Goal: Information Seeking & Learning: Learn about a topic

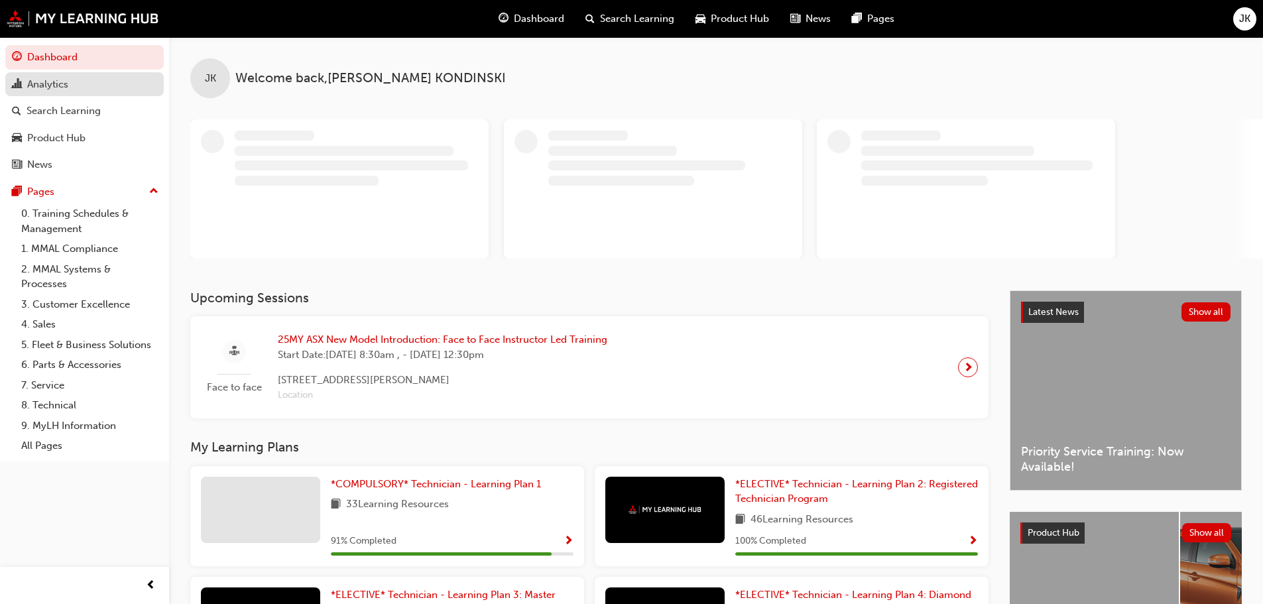
click at [73, 90] on div "Analytics" at bounding box center [84, 84] width 145 height 17
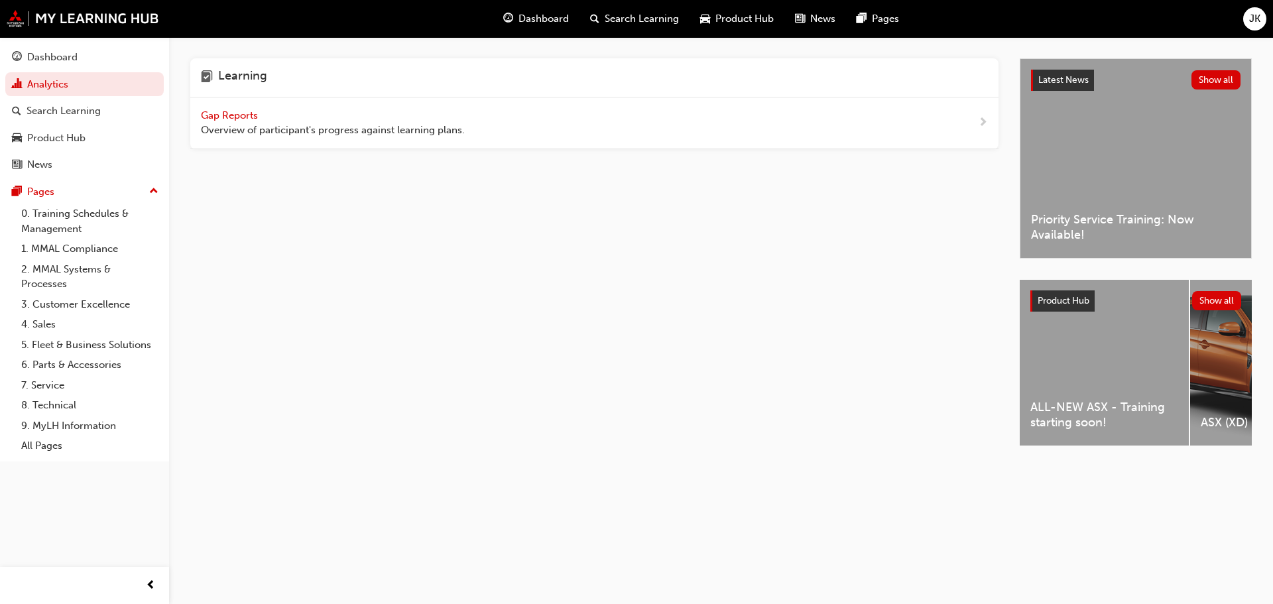
click at [222, 114] on span "Gap Reports" at bounding box center [231, 115] width 60 height 12
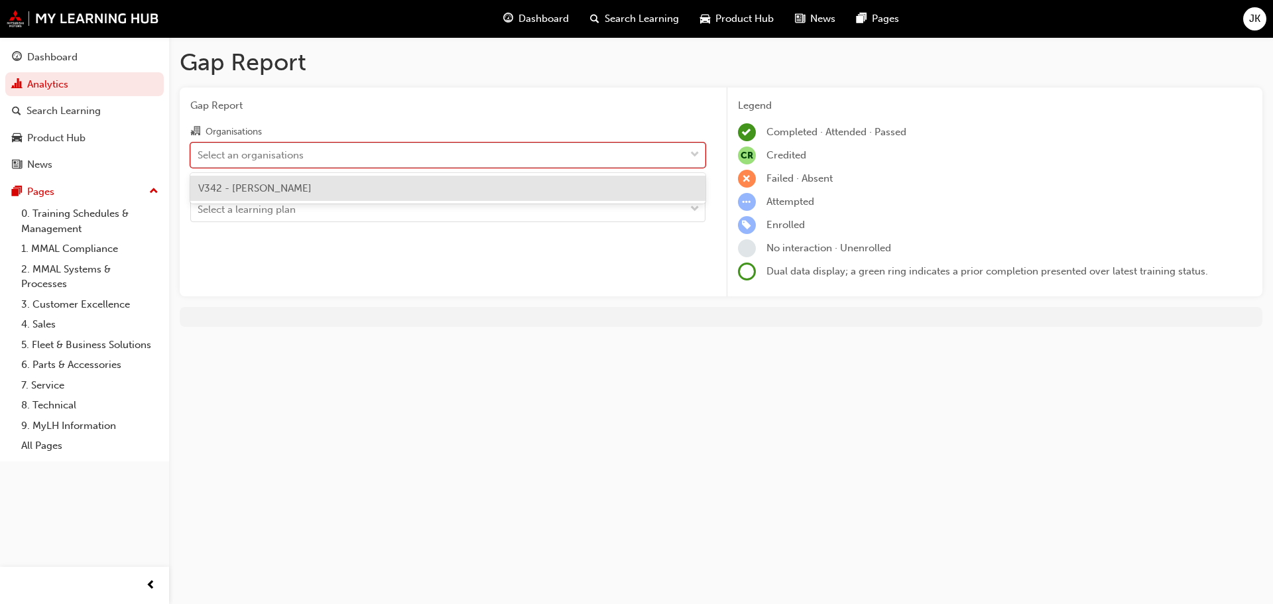
click at [353, 154] on div "Select an organisations" at bounding box center [438, 154] width 494 height 23
click at [199, 154] on input "Organisations option V342 - [PERSON_NAME] focused, 1 of 1. 1 result available. …" at bounding box center [198, 153] width 1 height 11
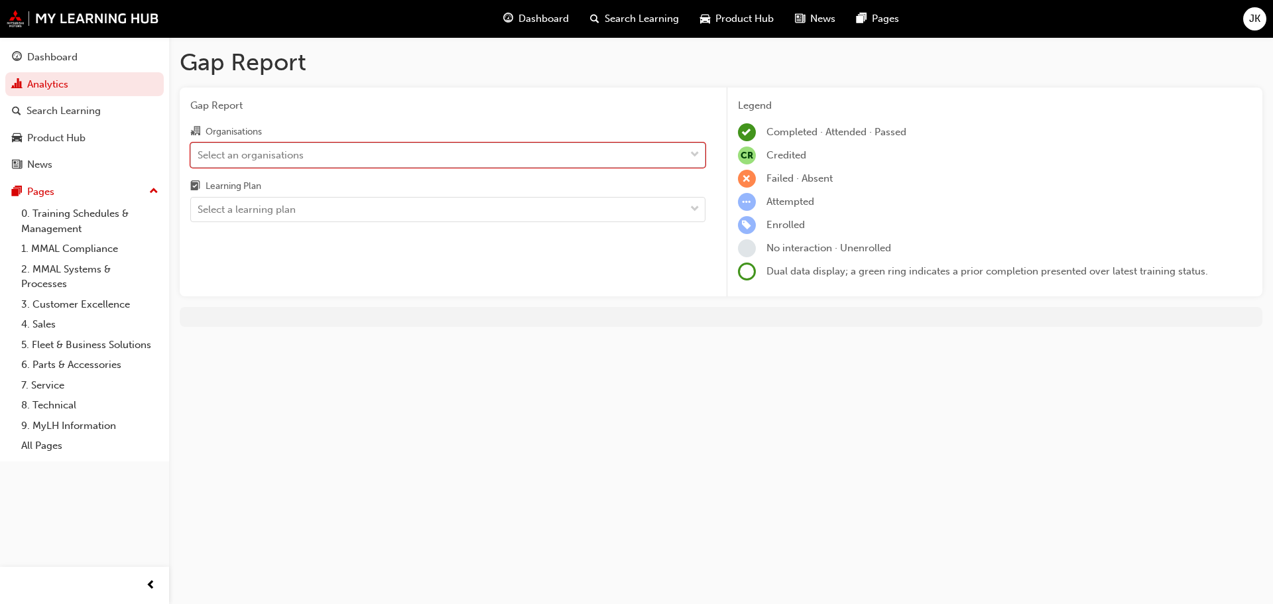
click at [349, 156] on div "Select an organisations" at bounding box center [438, 154] width 494 height 23
click at [199, 156] on input "Organisations 0 results available. Select is focused ,type to refine list, pres…" at bounding box center [198, 153] width 1 height 11
click at [340, 158] on div "Select an organisations" at bounding box center [438, 154] width 494 height 23
click at [199, 158] on input "Organisations 0 results available. Select is focused ,type to refine list, pres…" at bounding box center [198, 153] width 1 height 11
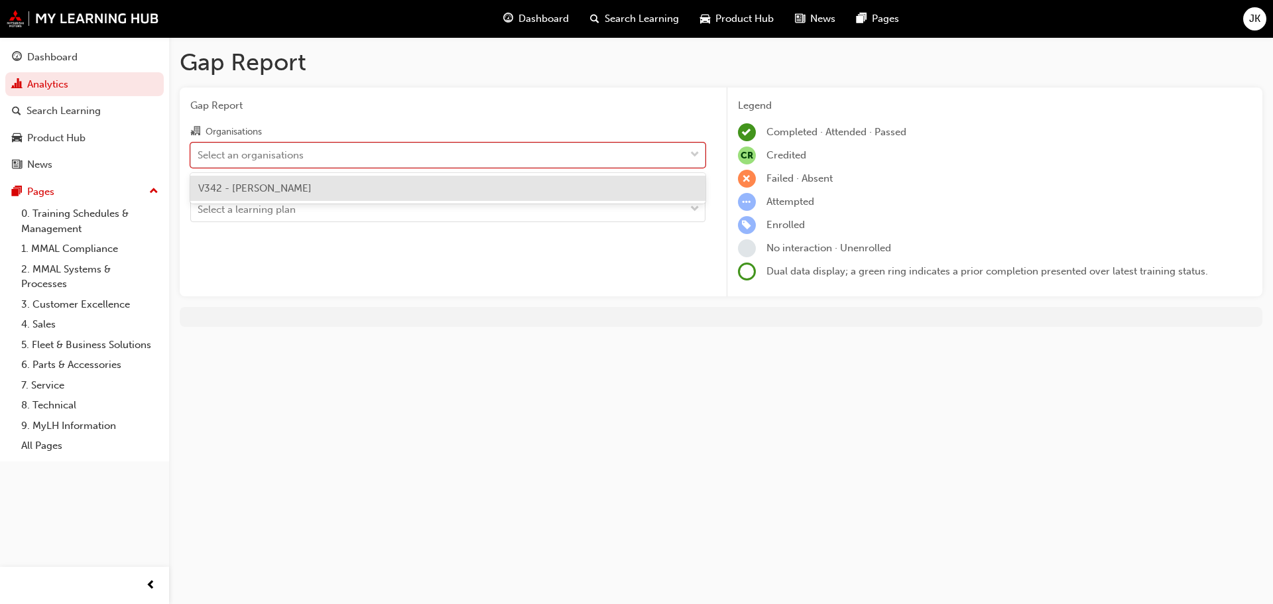
click at [320, 176] on div "V342 - [PERSON_NAME]" at bounding box center [447, 189] width 515 height 26
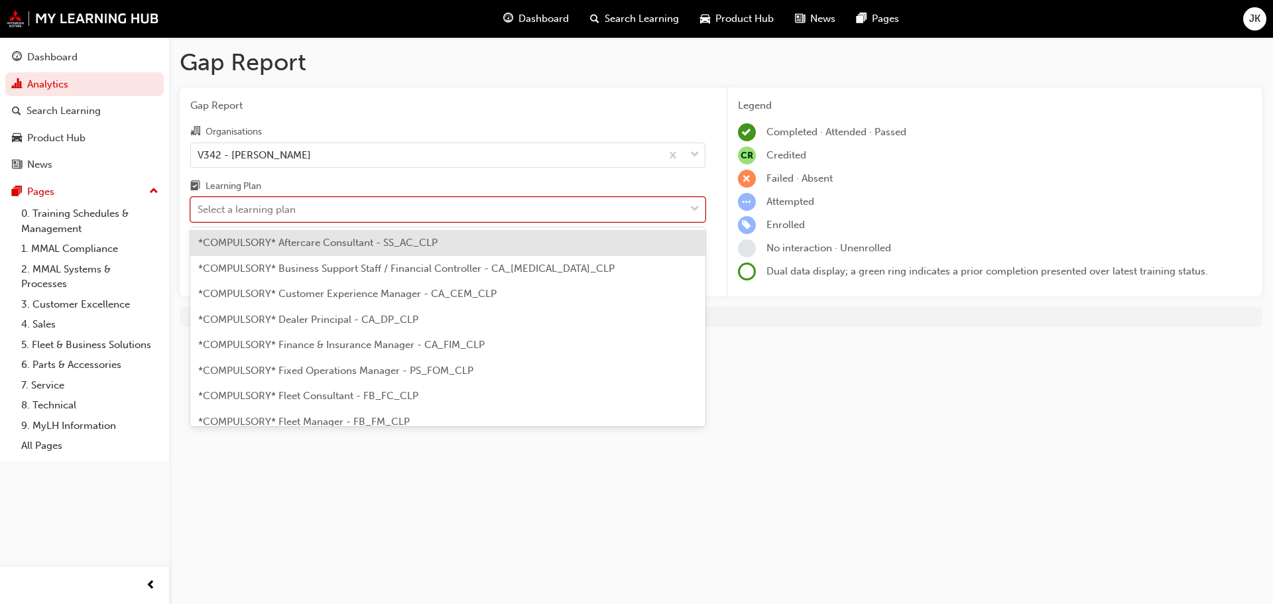
click at [316, 216] on div "Select a learning plan" at bounding box center [438, 209] width 494 height 23
click at [199, 215] on input "Learning Plan option *COMPULSORY* Aftercare Consultant - SS_AC_CLP focused, 1 o…" at bounding box center [198, 209] width 1 height 11
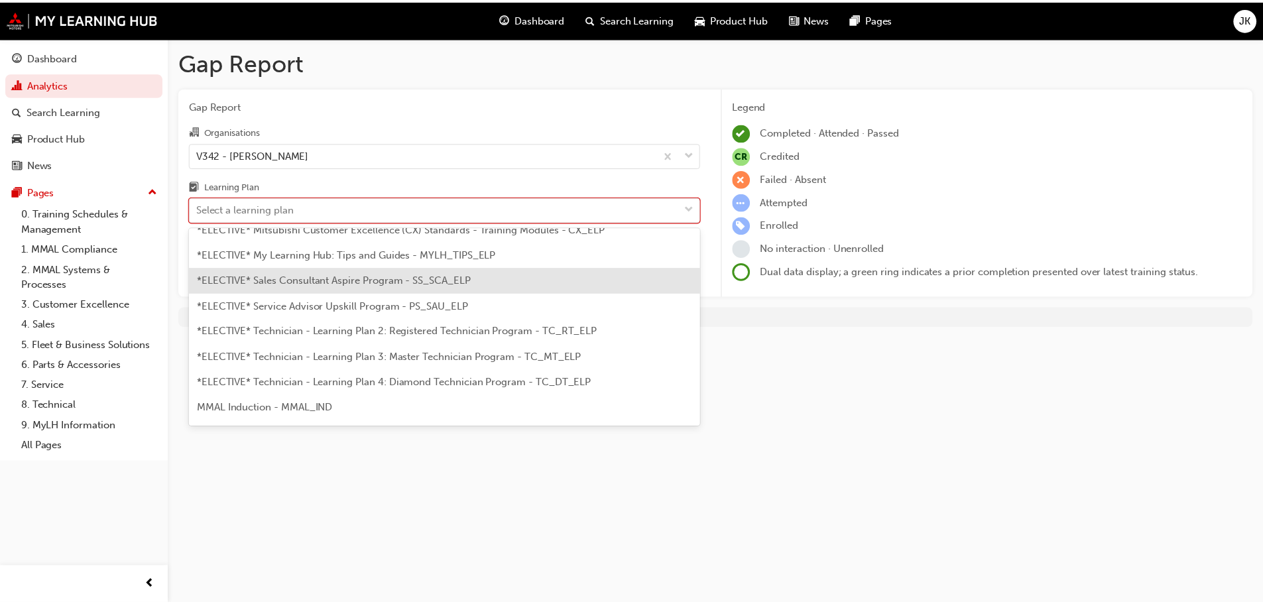
scroll to position [583, 0]
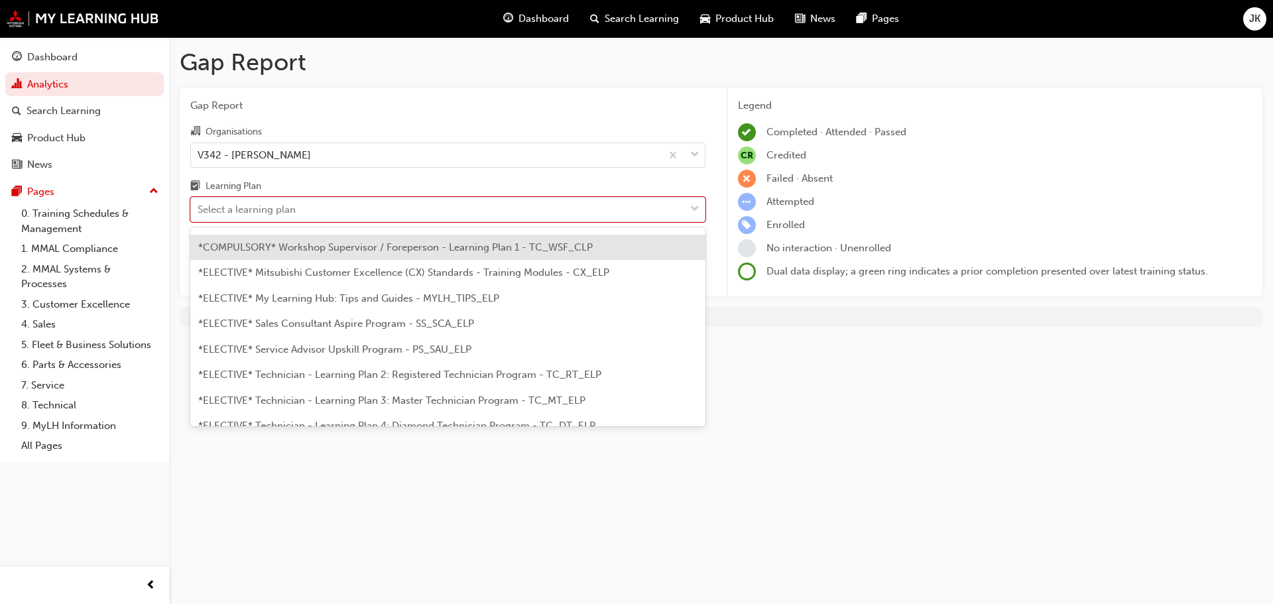
click at [402, 253] on div "*COMPULSORY* Workshop Supervisor / Foreperson - Learning Plan 1 - TC_WSF_CLP" at bounding box center [447, 248] width 515 height 26
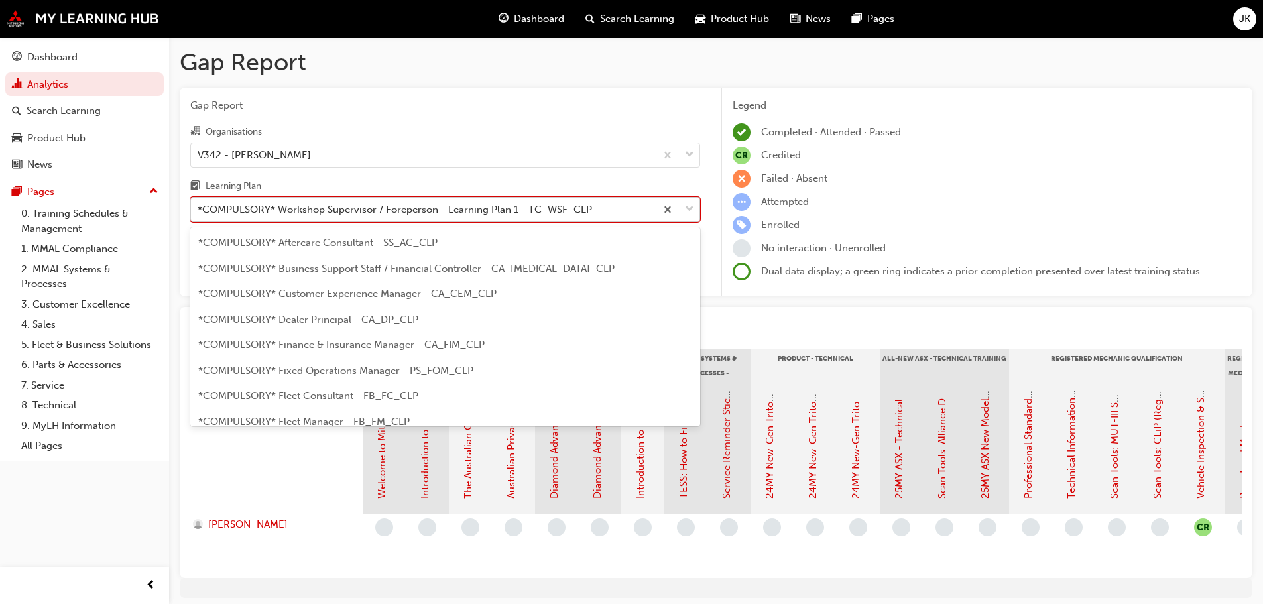
click at [436, 215] on div "*COMPULSORY* Workshop Supervisor / Foreperson - Learning Plan 1 - TC_WSF_CLP" at bounding box center [395, 209] width 394 height 15
click at [199, 215] on input "Learning Plan option *COMPULSORY* Workshop Supervisor / Foreperson - Learning P…" at bounding box center [198, 209] width 1 height 11
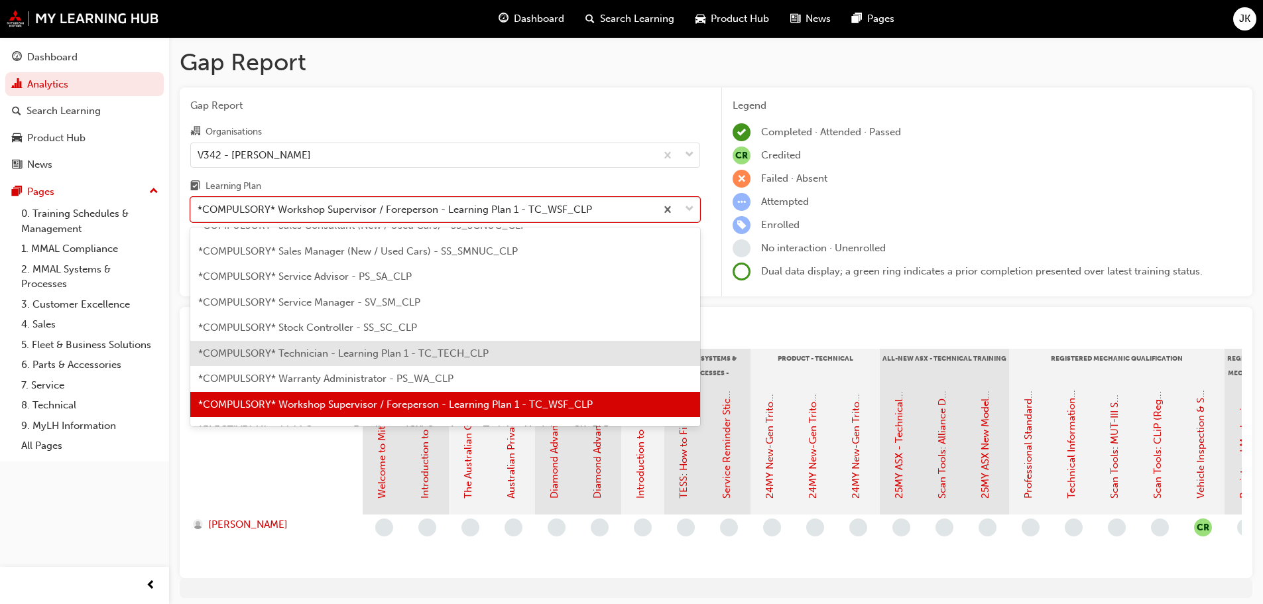
click at [347, 353] on span "*COMPULSORY* Technician - Learning Plan 1 - TC_TECH_CLP" at bounding box center [343, 353] width 290 height 12
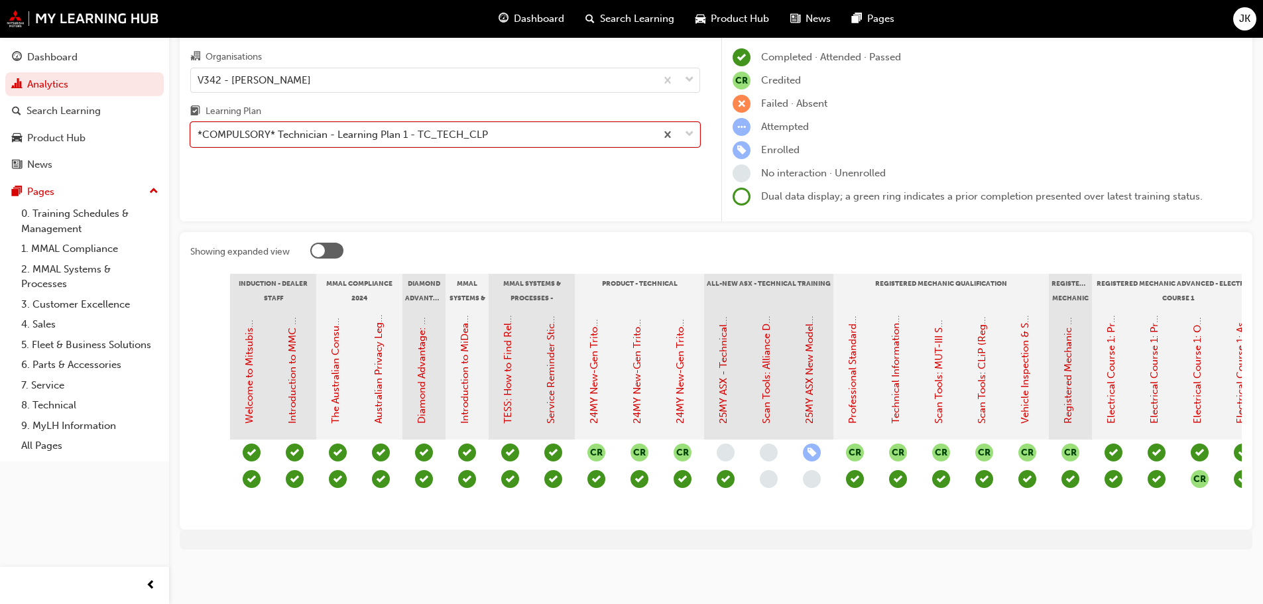
scroll to position [0, 117]
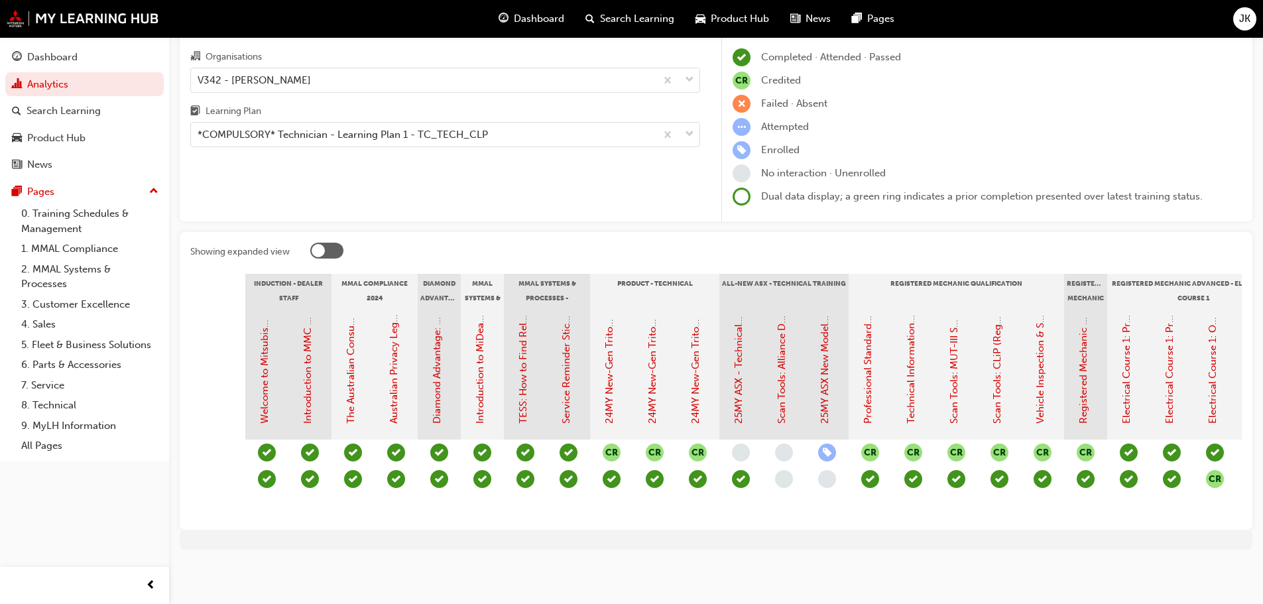
click at [785, 473] on span "learningRecordVerb_NONE-icon" at bounding box center [784, 479] width 18 height 18
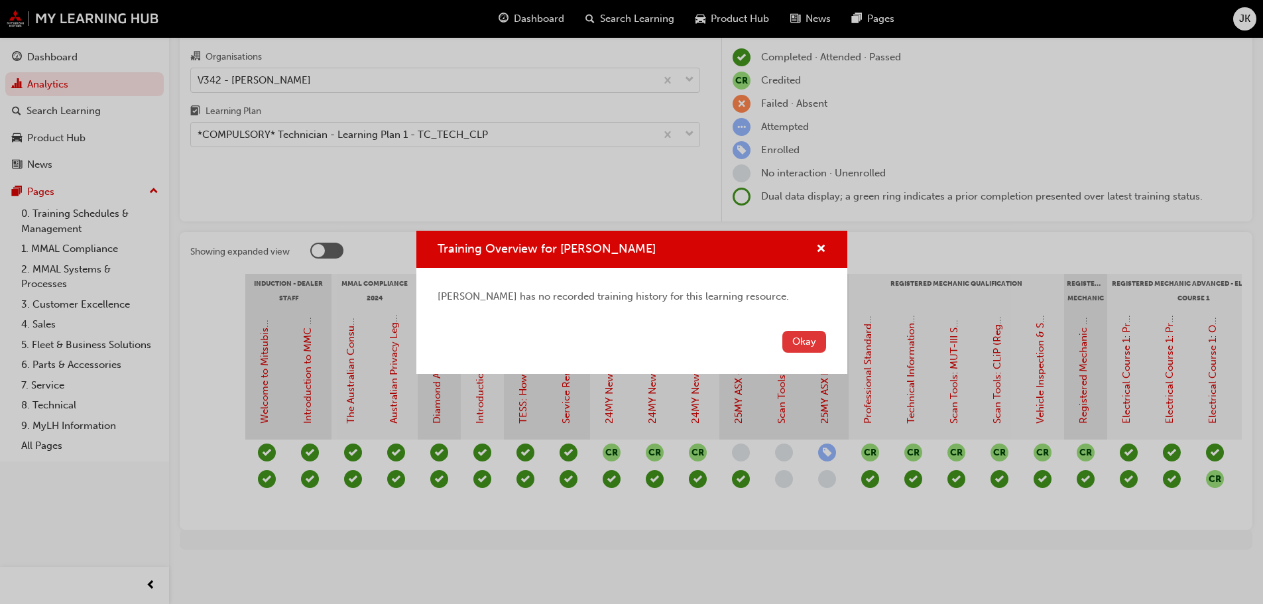
click at [809, 351] on button "Okay" at bounding box center [804, 342] width 44 height 22
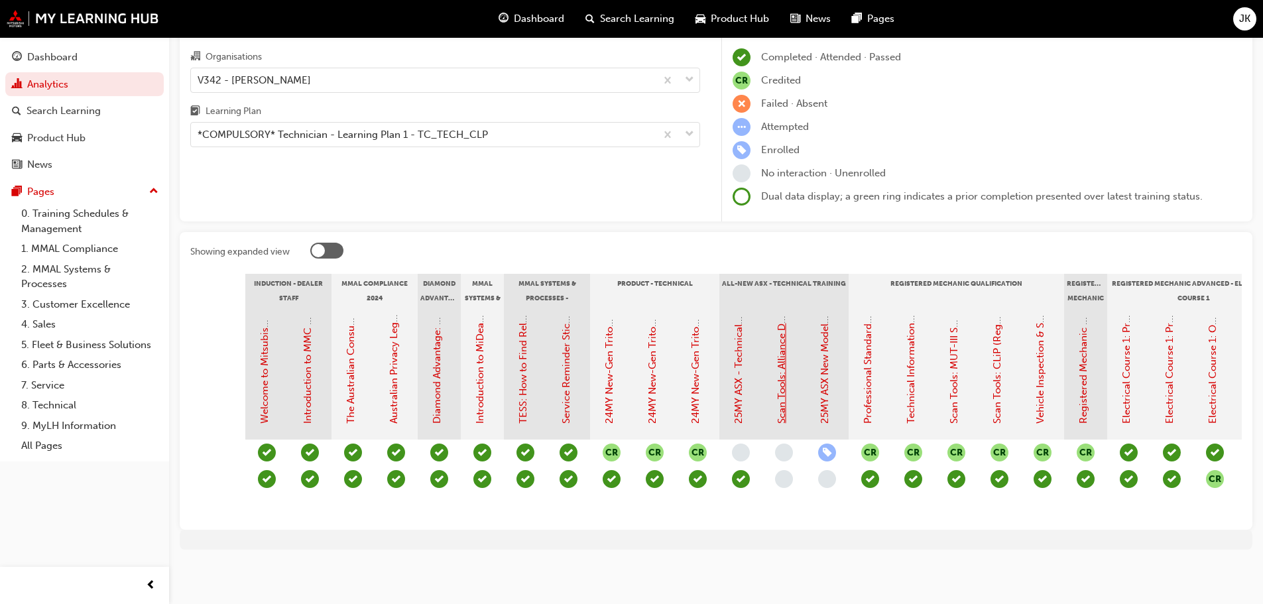
click at [782, 362] on link "Scan Tools: Alliance Diagnostic Tool (ADT)" at bounding box center [782, 327] width 12 height 193
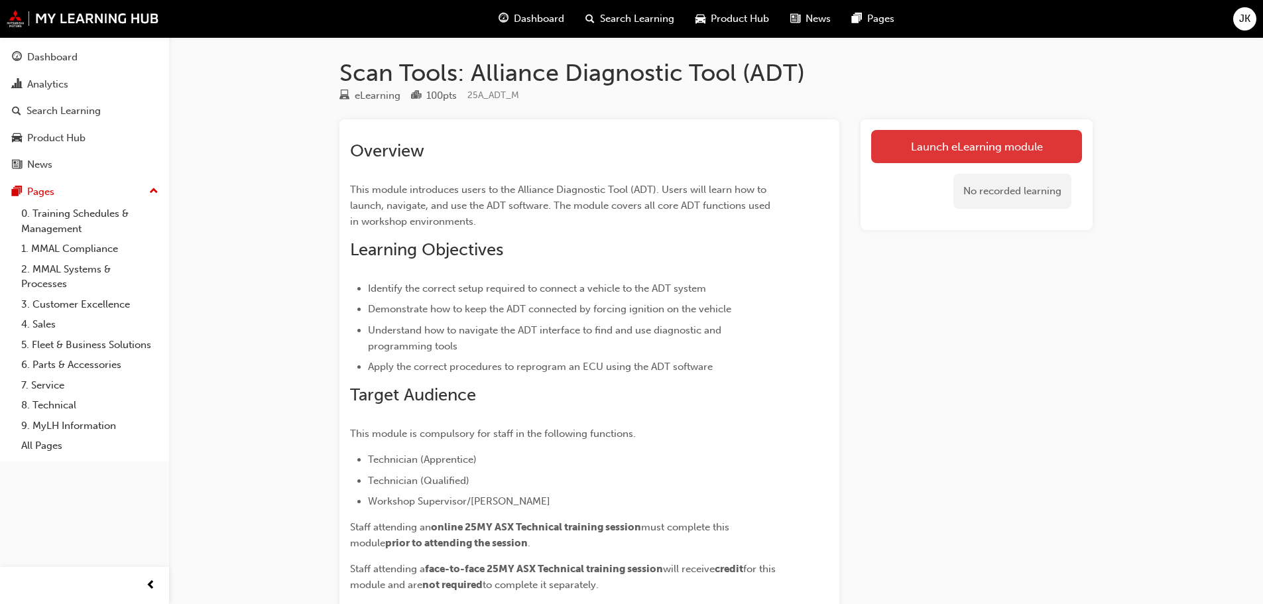
click at [977, 145] on link "Launch eLearning module" at bounding box center [976, 146] width 211 height 33
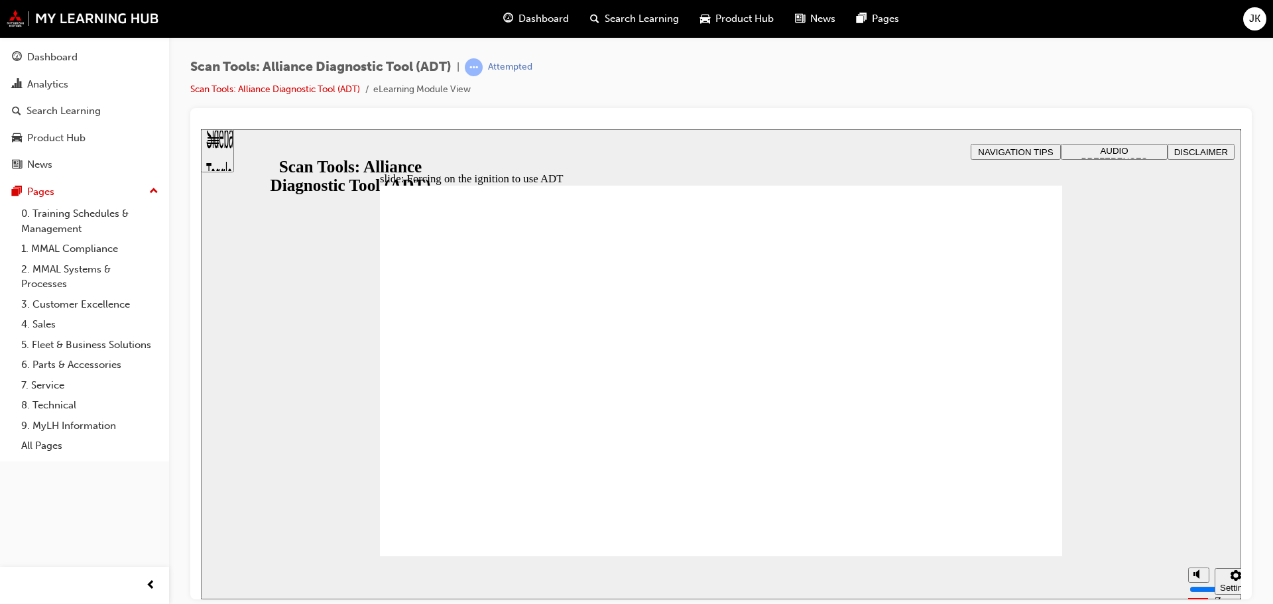
type input "53"
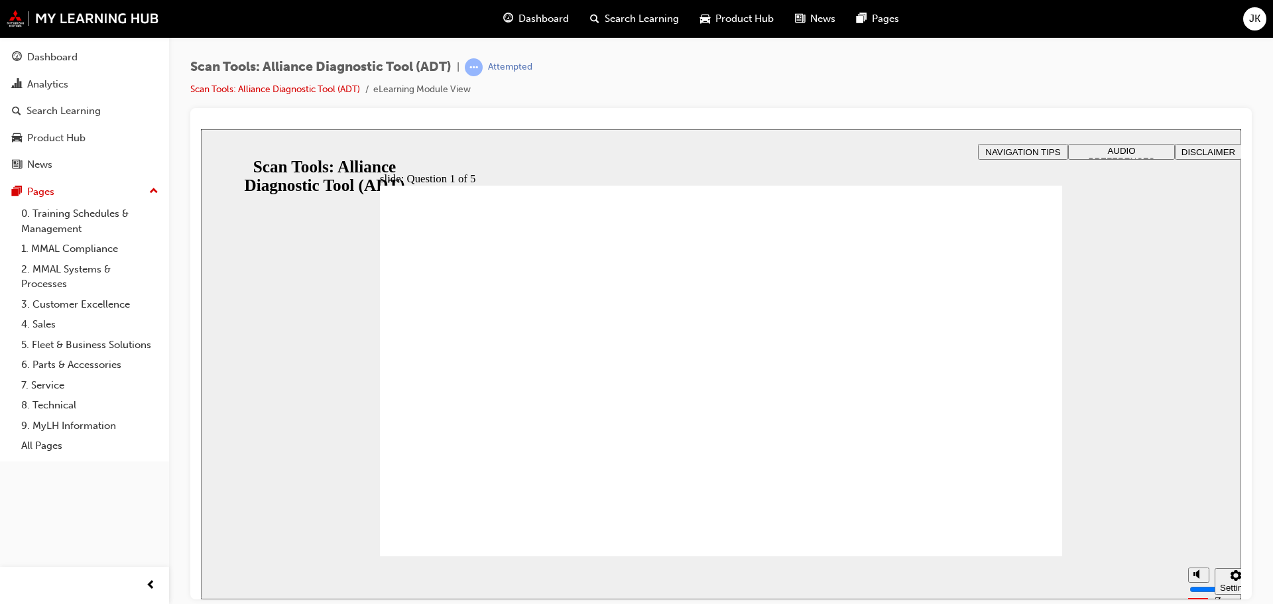
radio input "true"
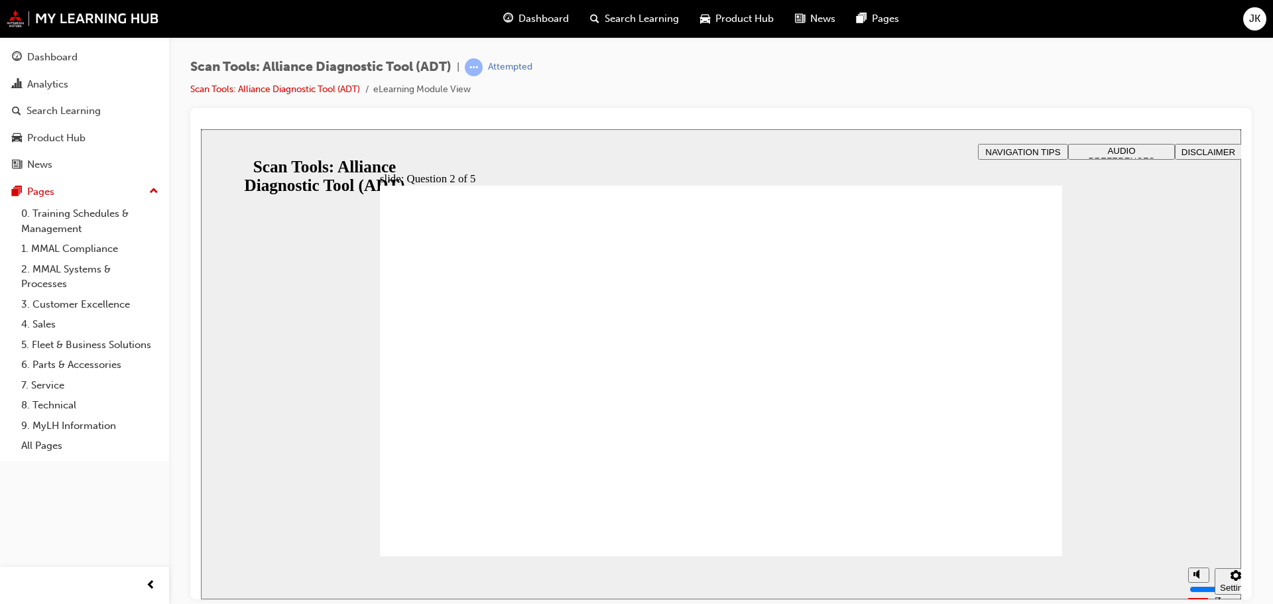
radio input "true"
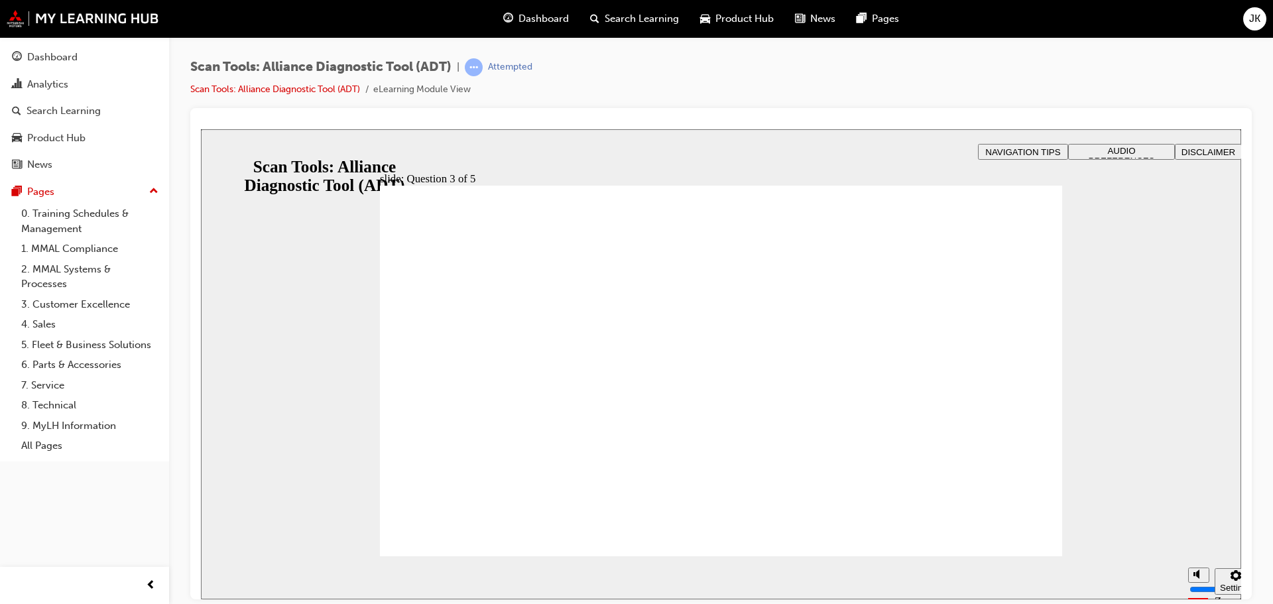
radio input "true"
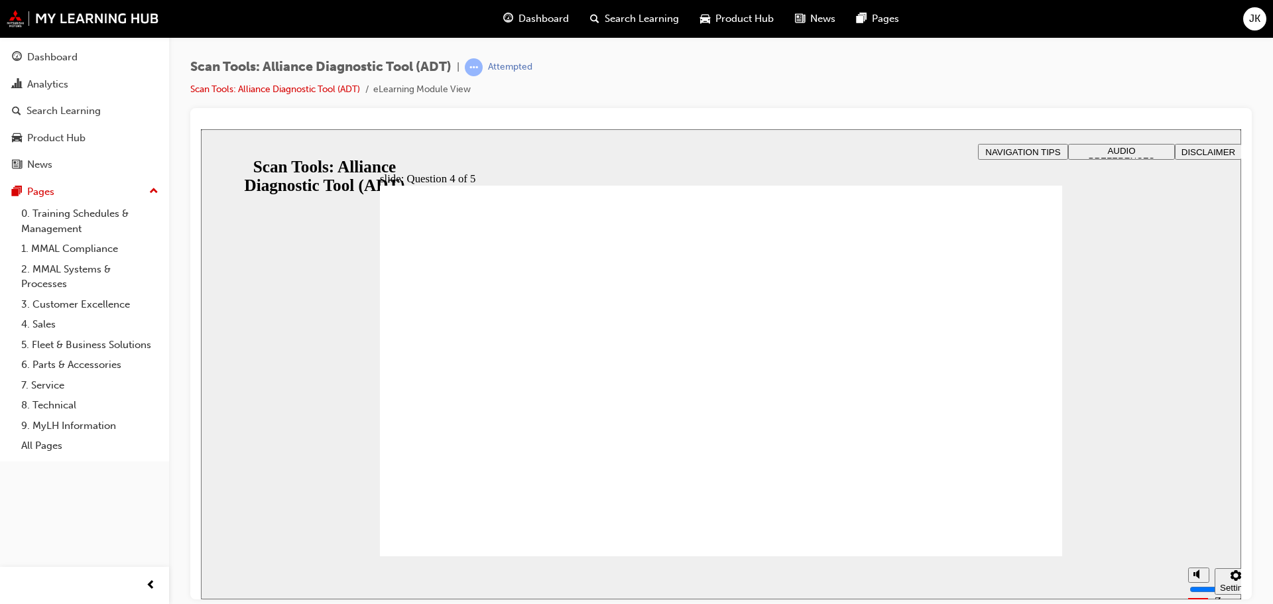
radio input "true"
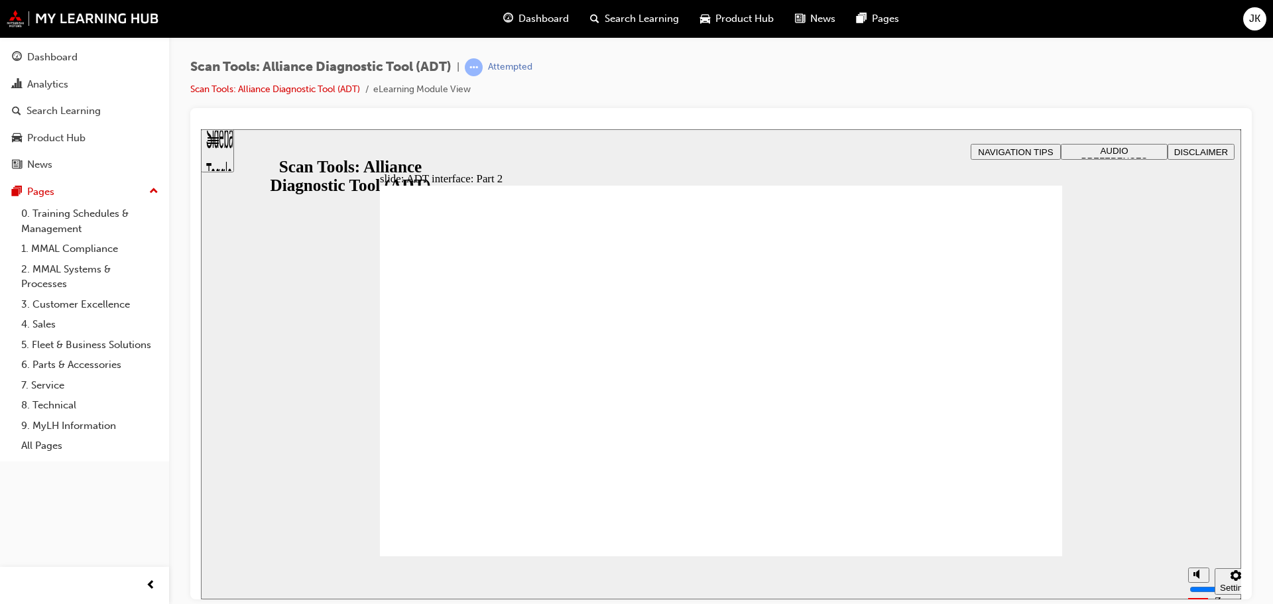
drag, startPoint x: 1195, startPoint y: 533, endPoint x: 1195, endPoint y: 541, distance: 8.0
type input "4"
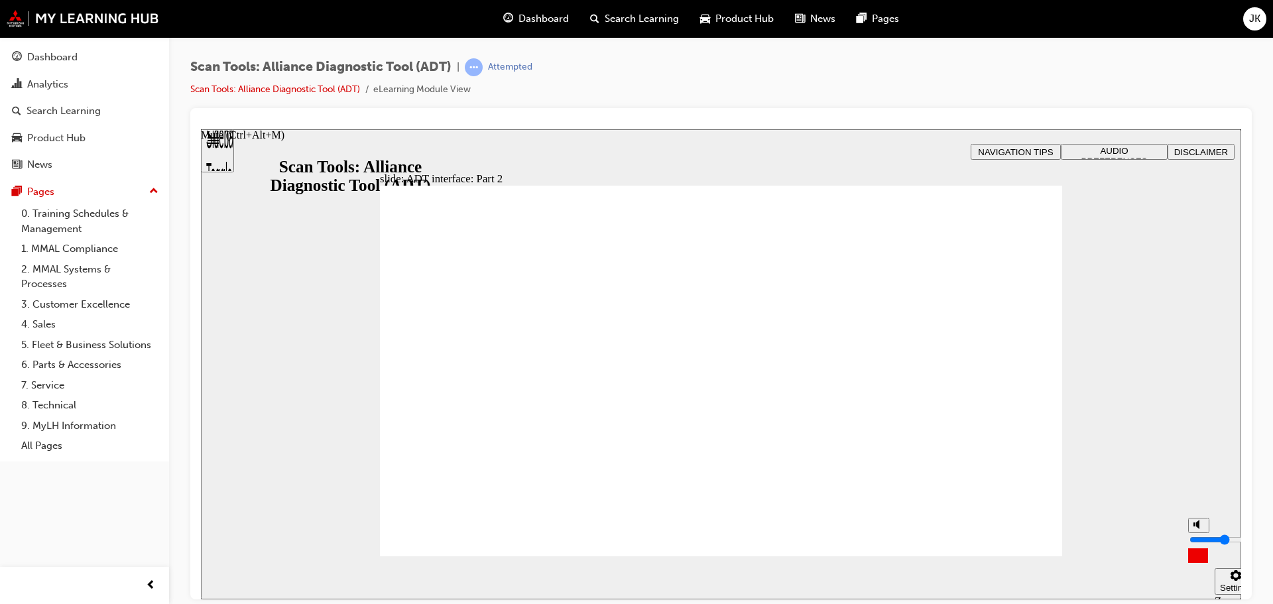
click at [1195, 541] on input "volume" at bounding box center [1232, 539] width 86 height 11
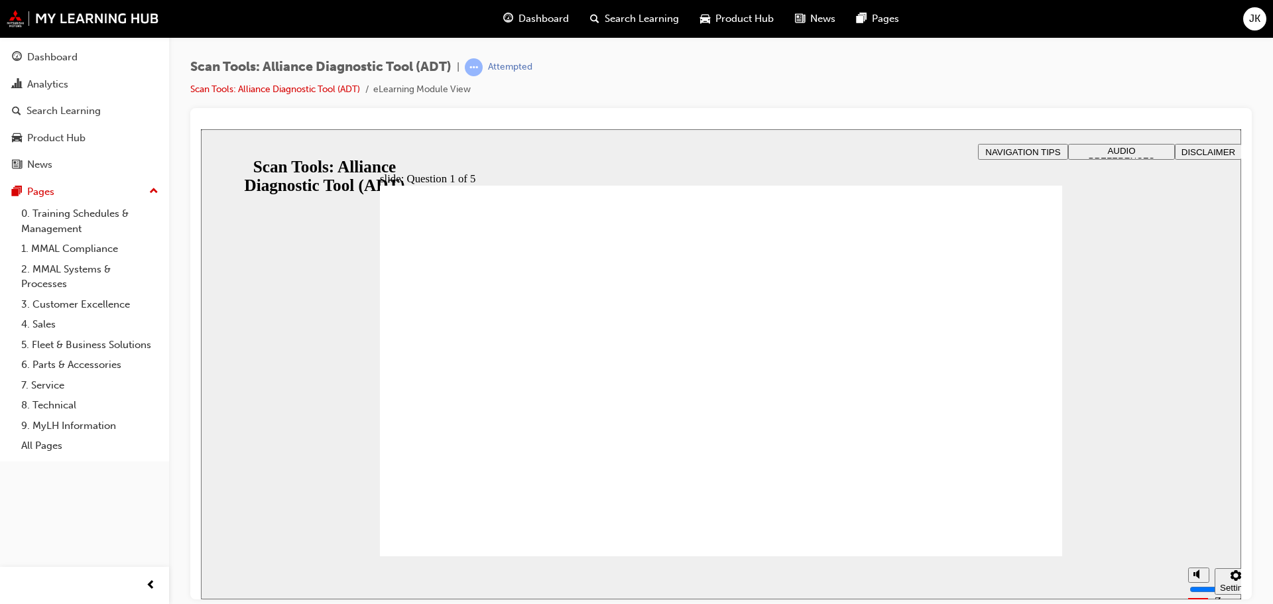
radio input "true"
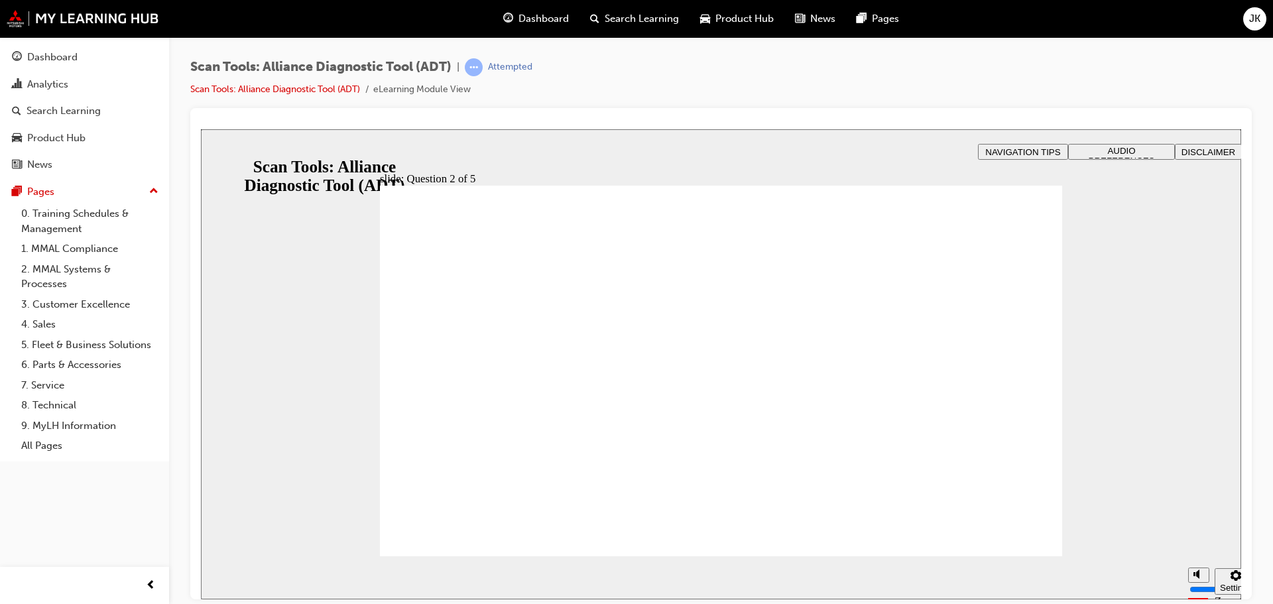
radio input "true"
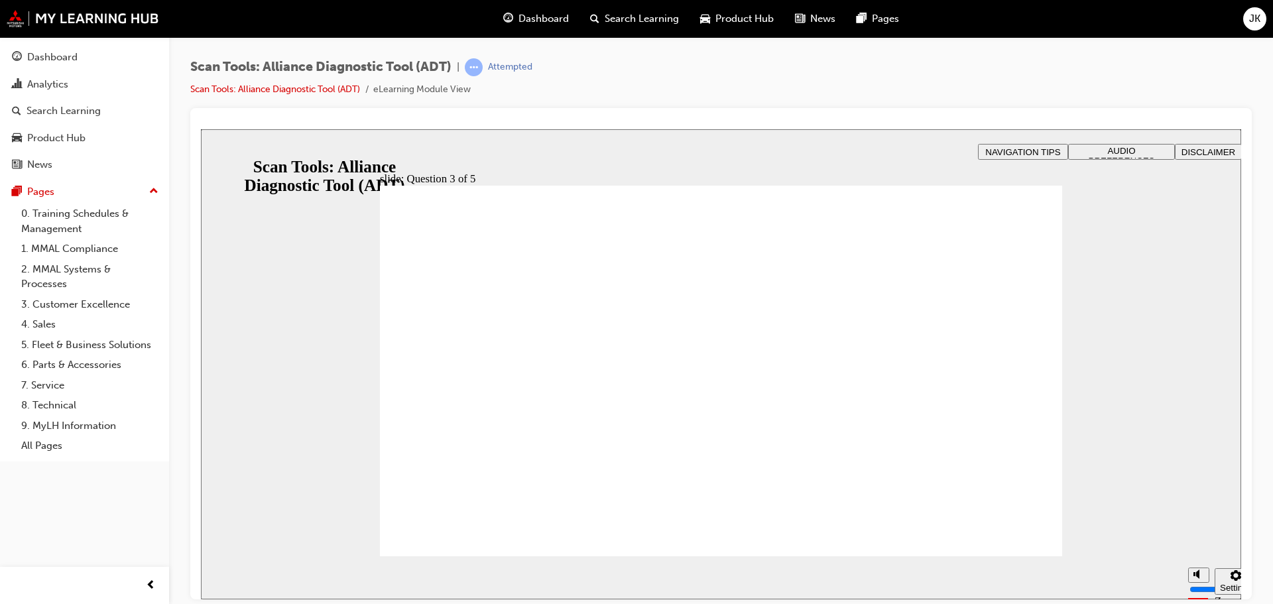
radio input "true"
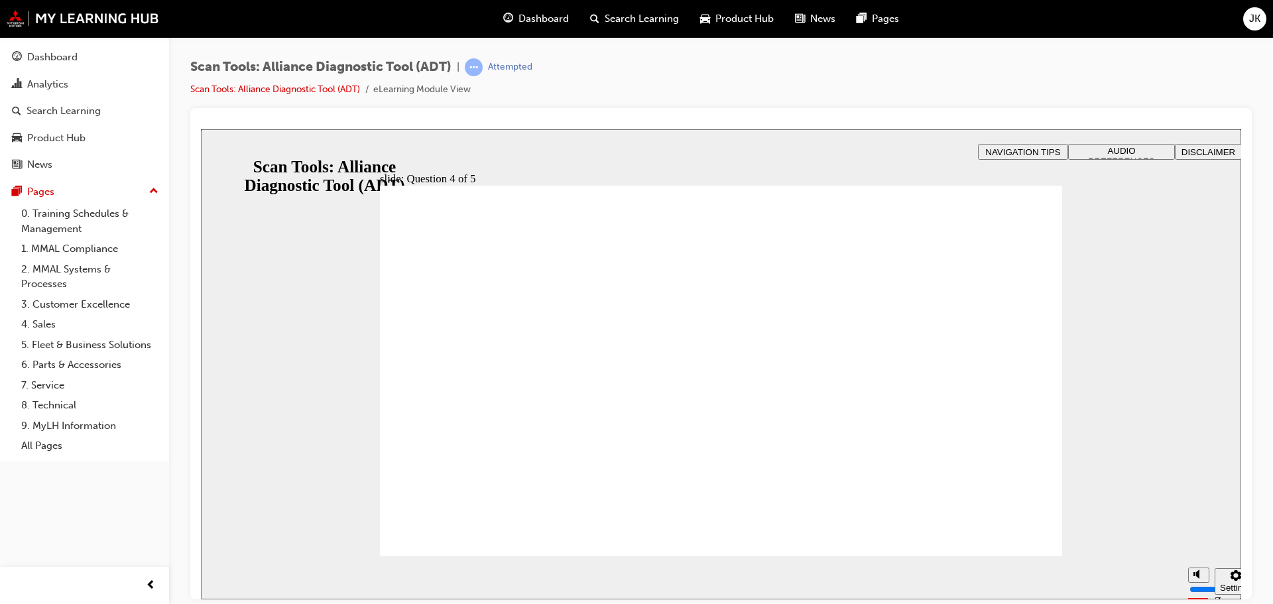
radio input "true"
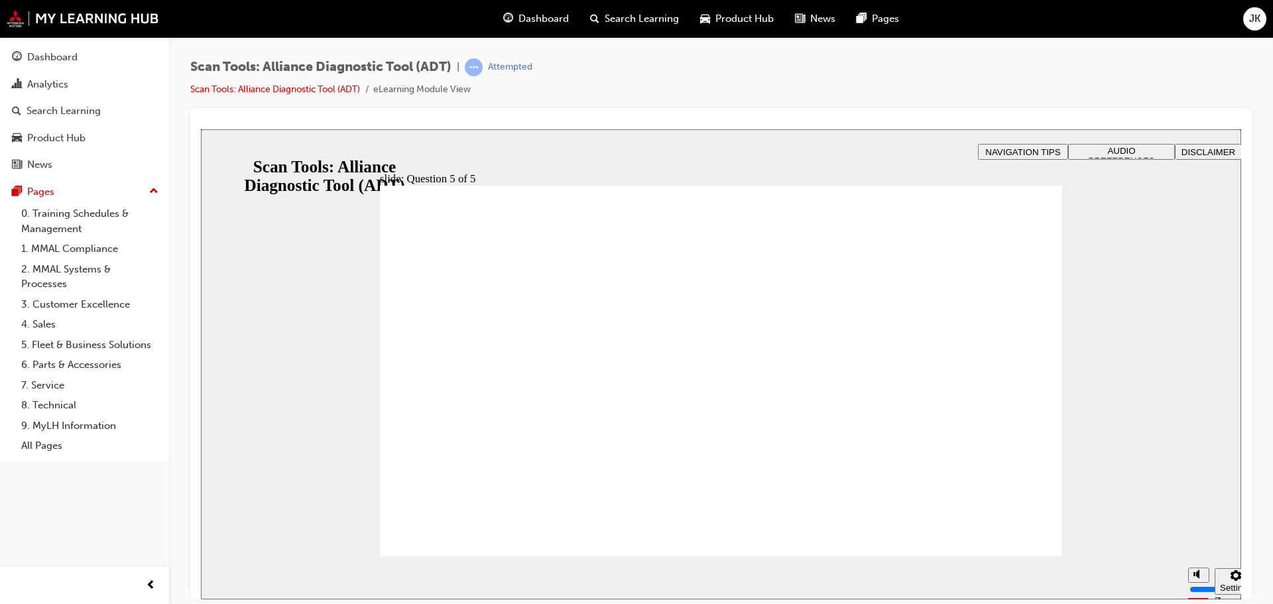
radio input "true"
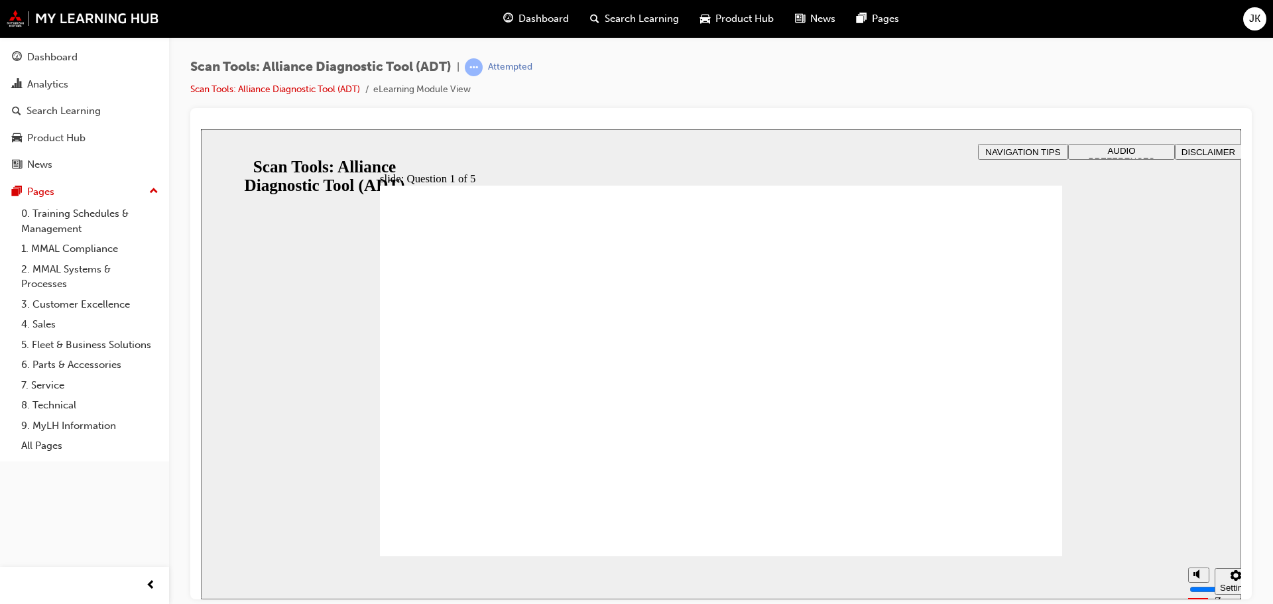
radio input "true"
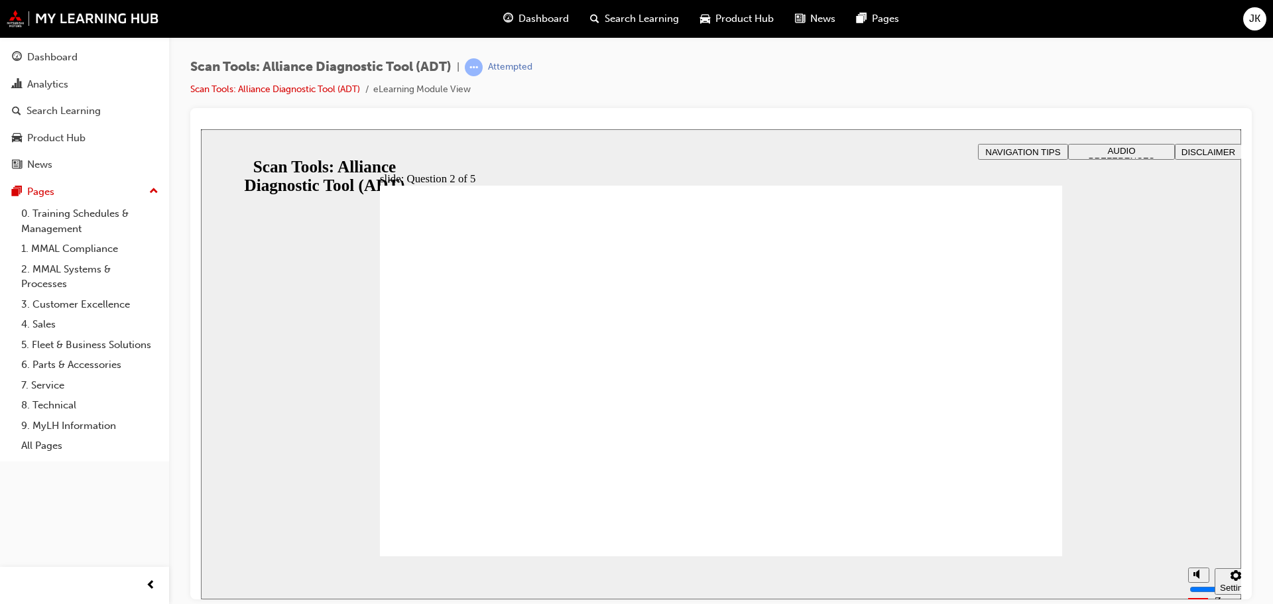
radio input "true"
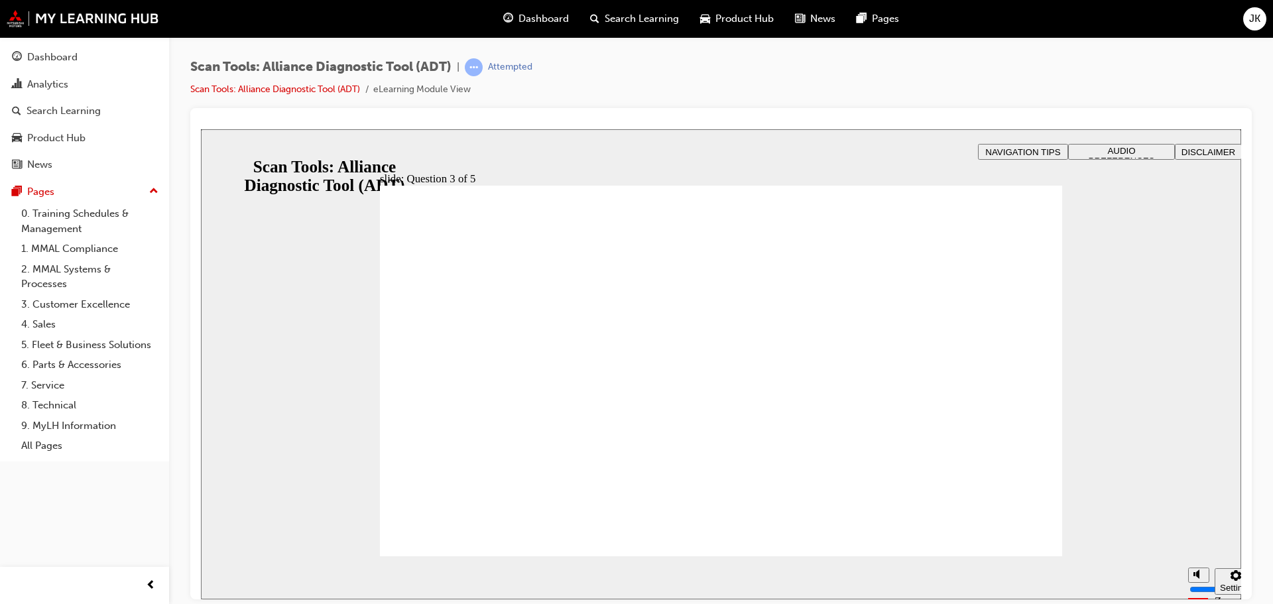
radio input "true"
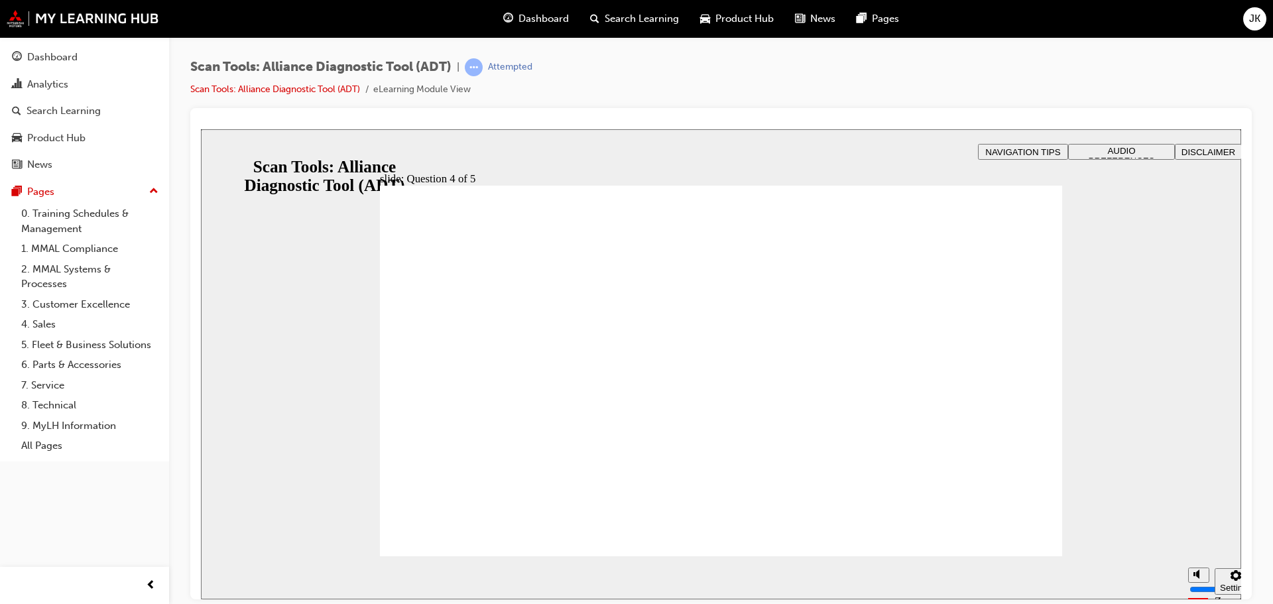
radio input "true"
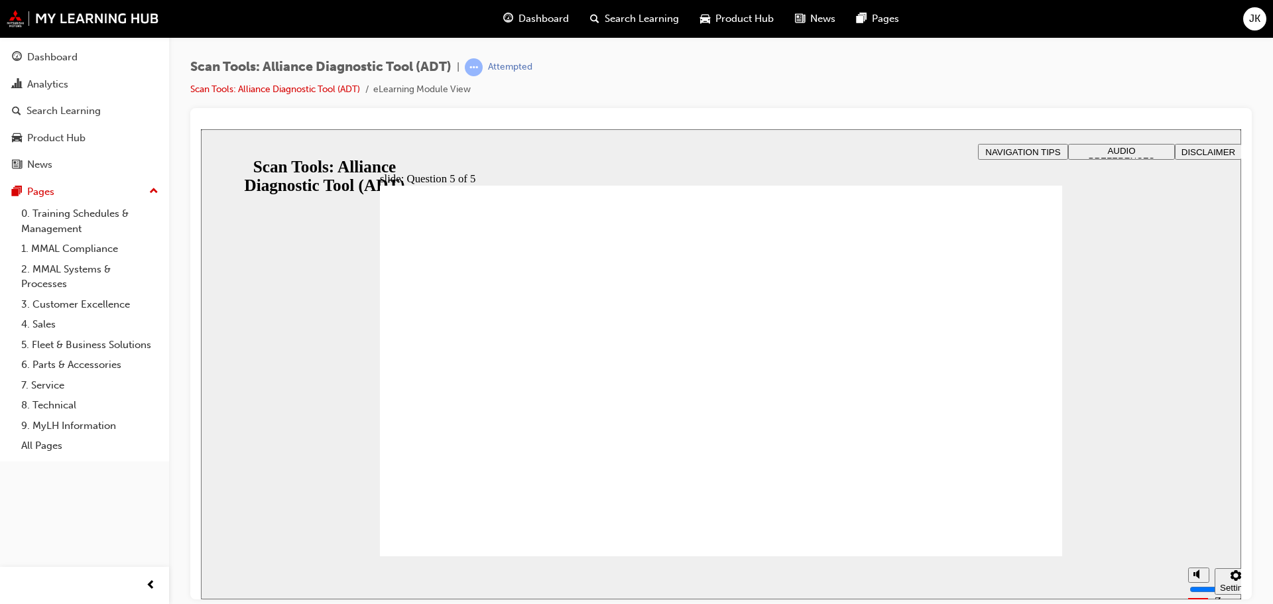
radio input "true"
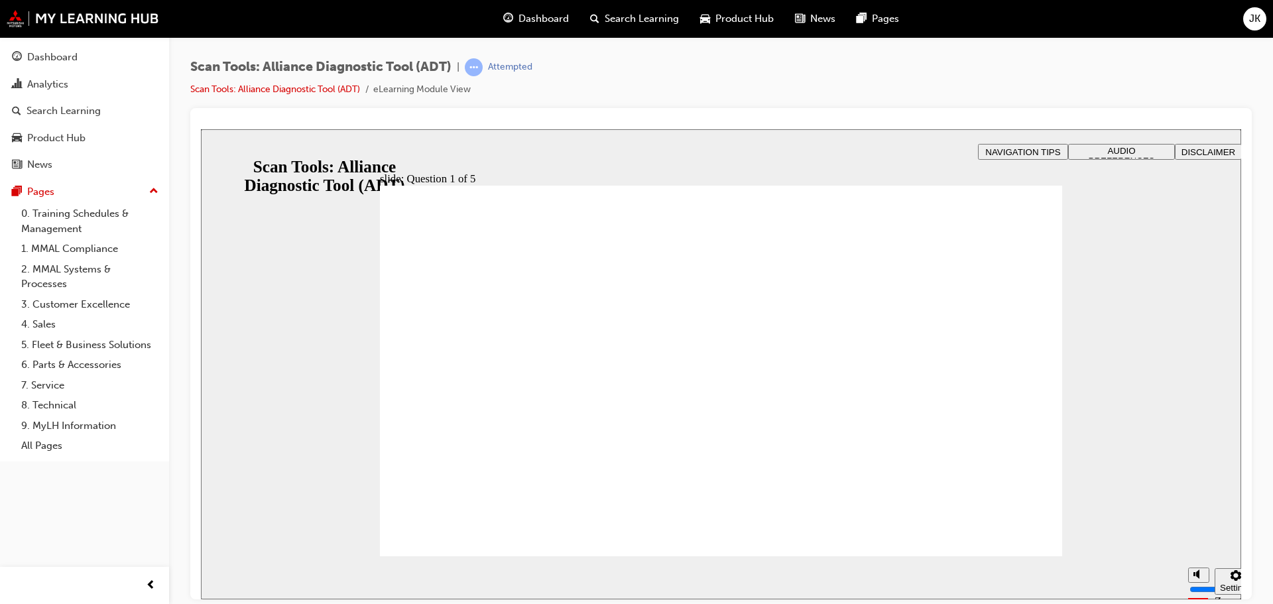
radio input "true"
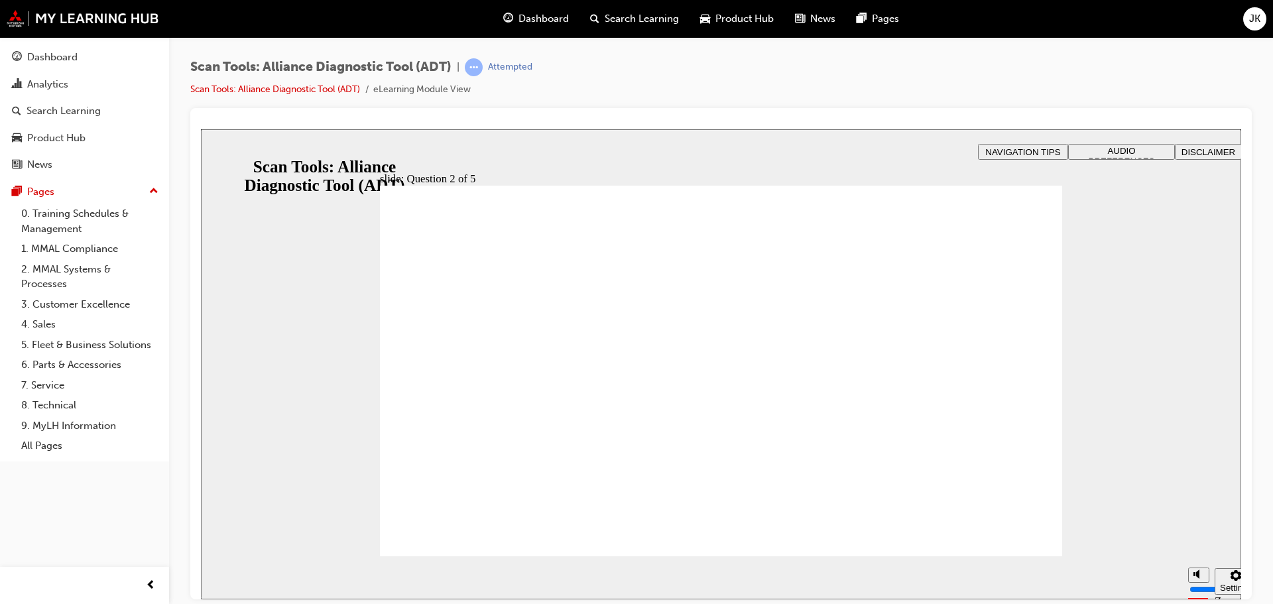
radio input "true"
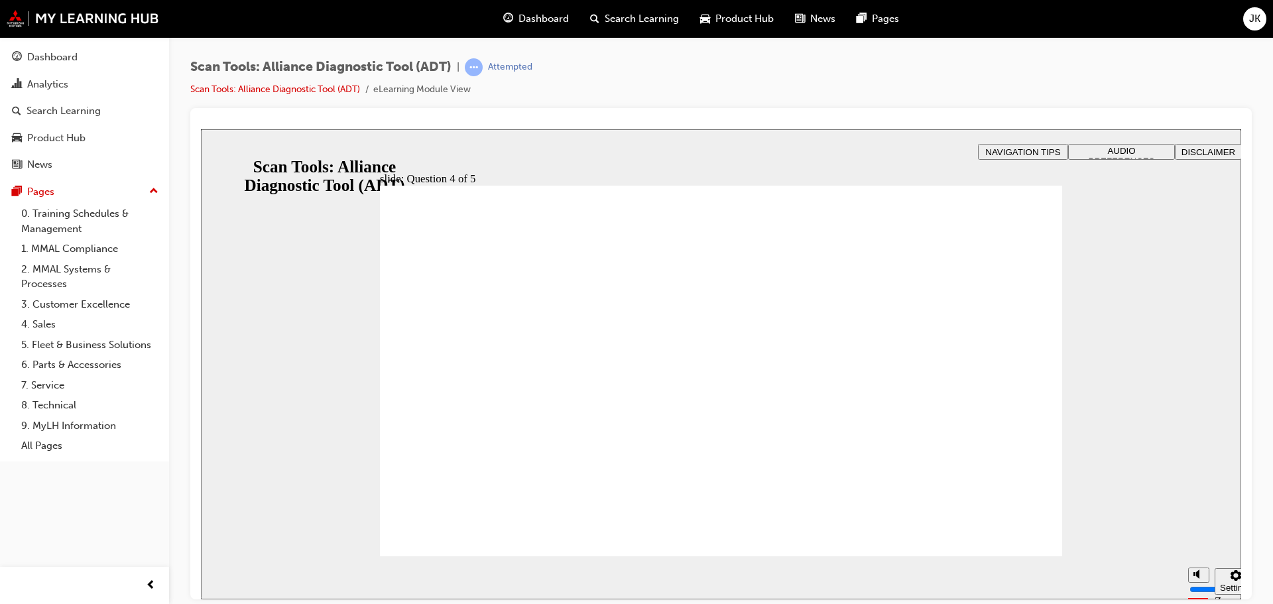
radio input "true"
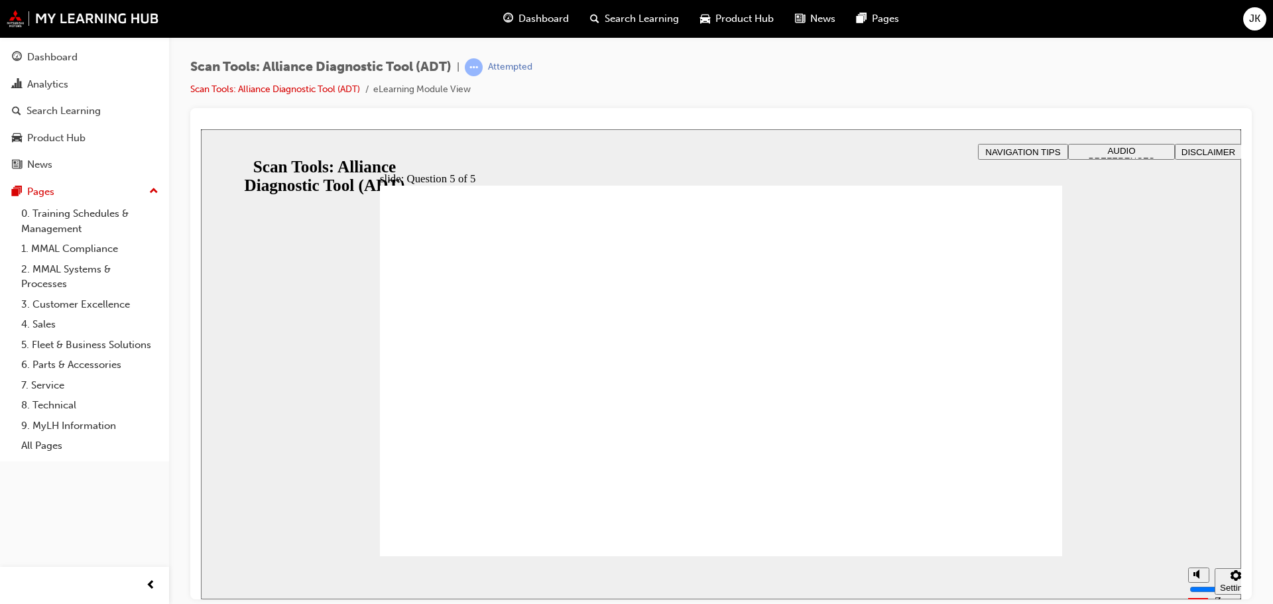
radio input "true"
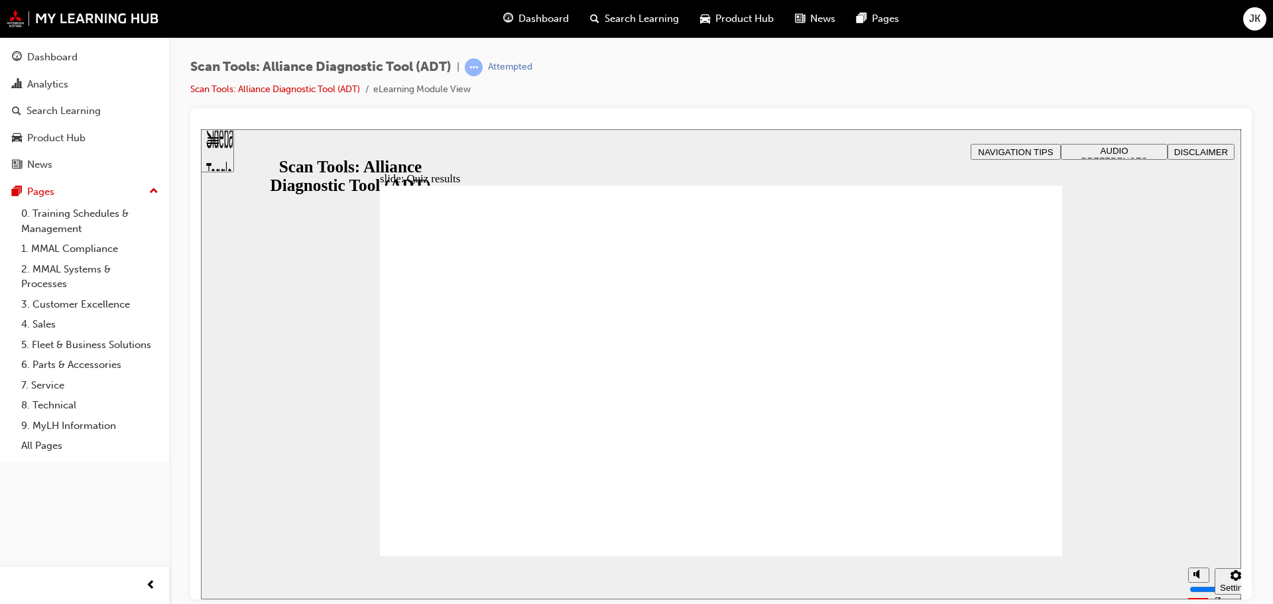
radio input "true"
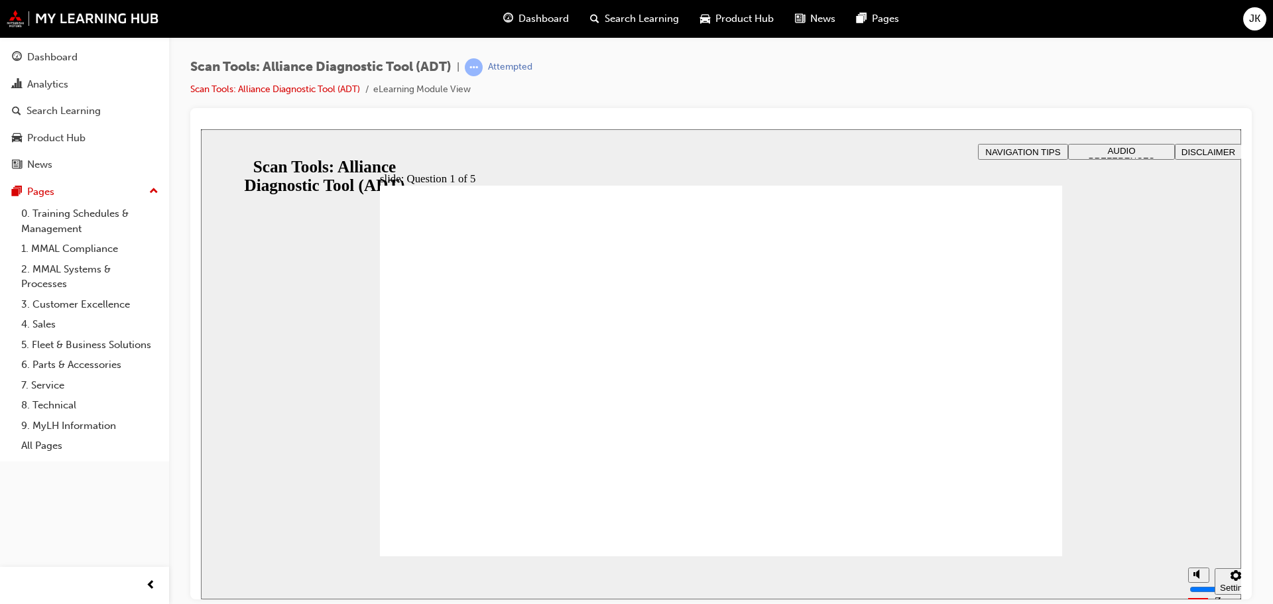
radio input "true"
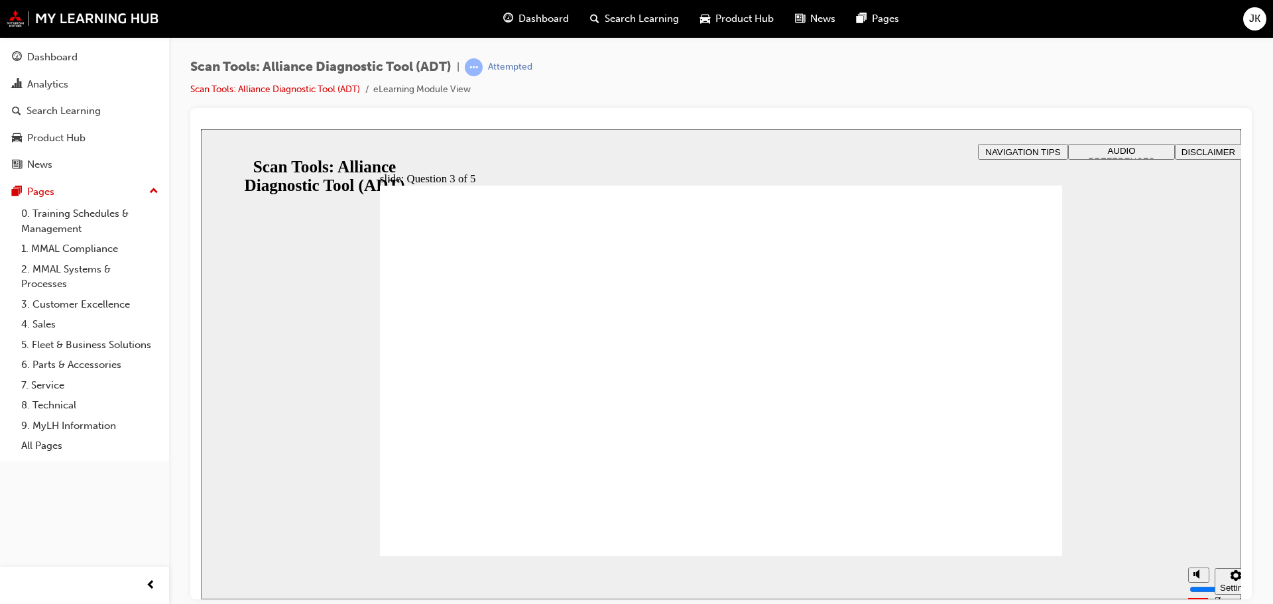
radio input "true"
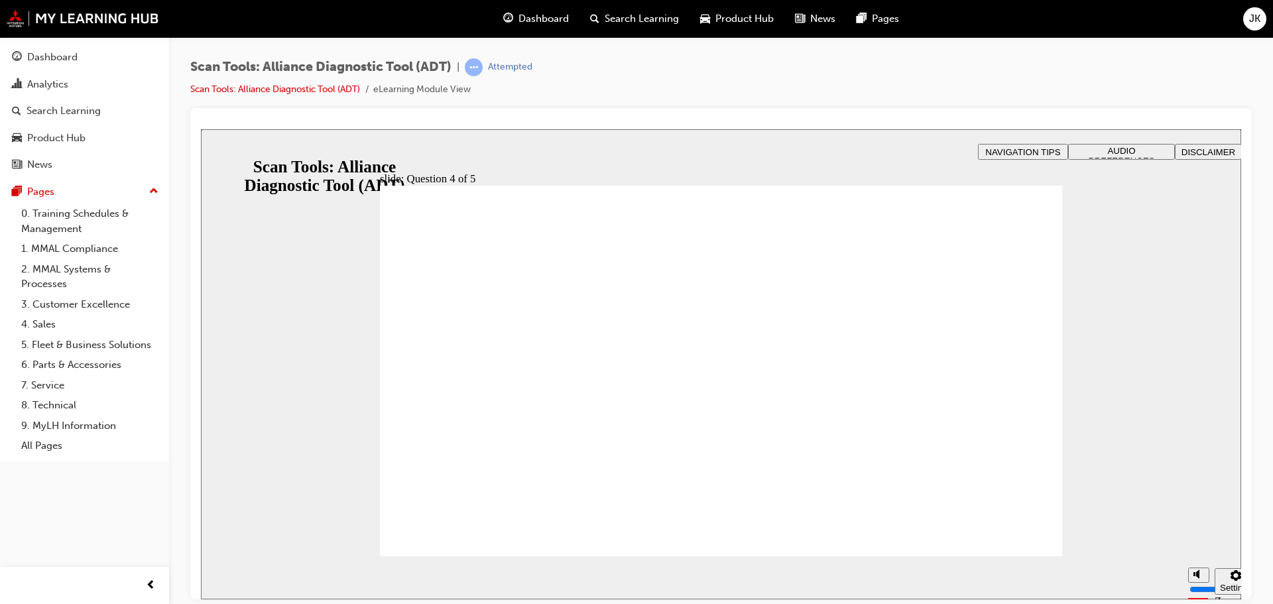
radio input "true"
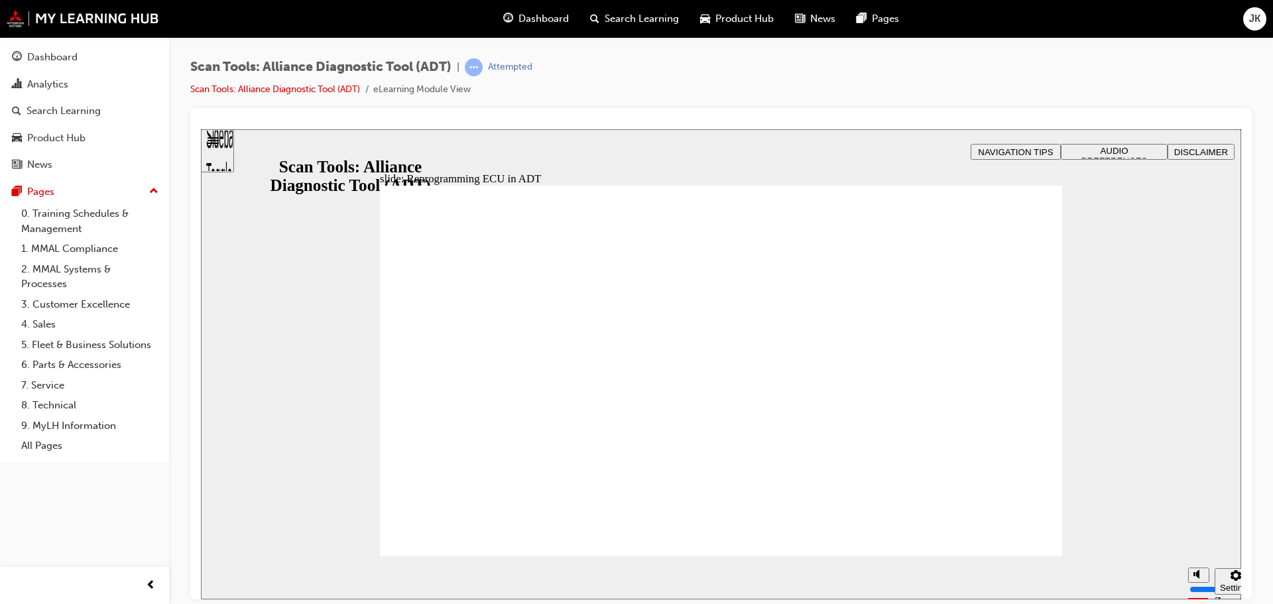
drag, startPoint x: 1200, startPoint y: 536, endPoint x: 1204, endPoint y: 530, distance: 7.2
click at [1204, 534] on input "volume" at bounding box center [1232, 539] width 86 height 11
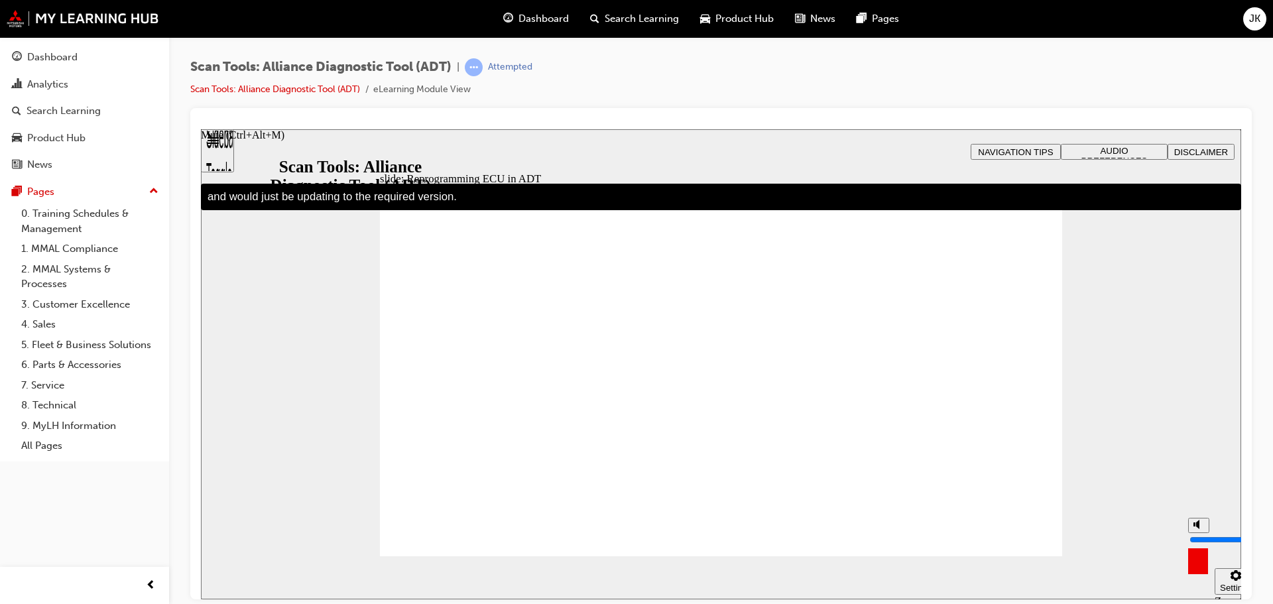
click at [1197, 528] on polygon "Mute (Ctrl+Alt+M)" at bounding box center [1197, 523] width 3 height 9
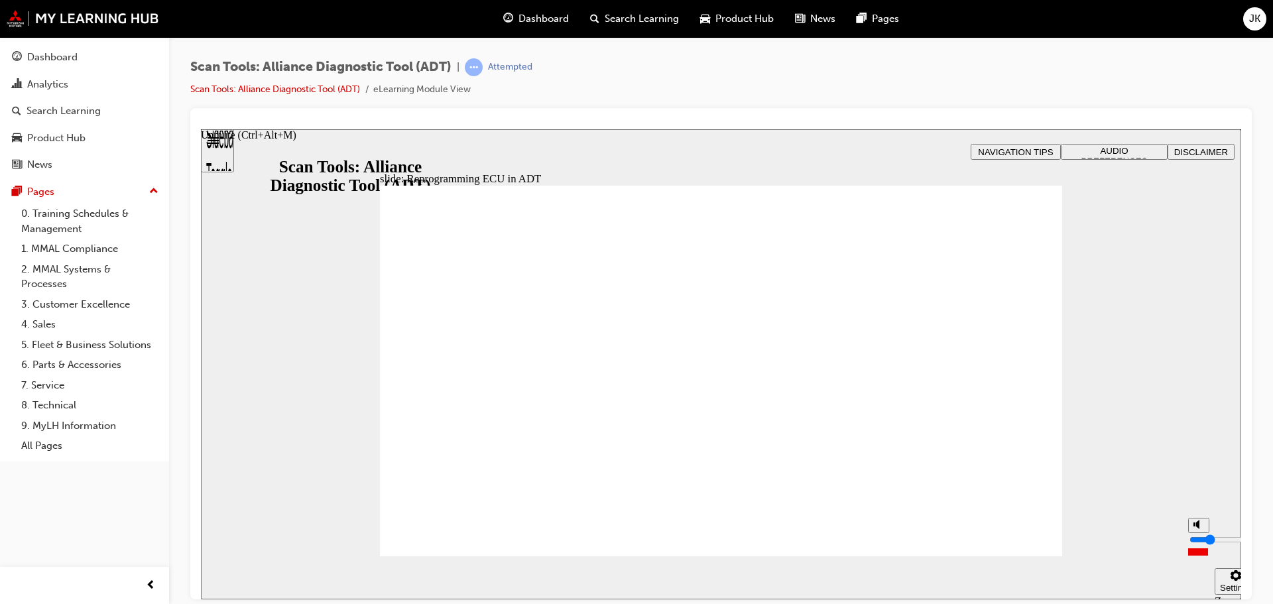
type input "2"
click at [1198, 544] on input "volume" at bounding box center [1232, 539] width 86 height 11
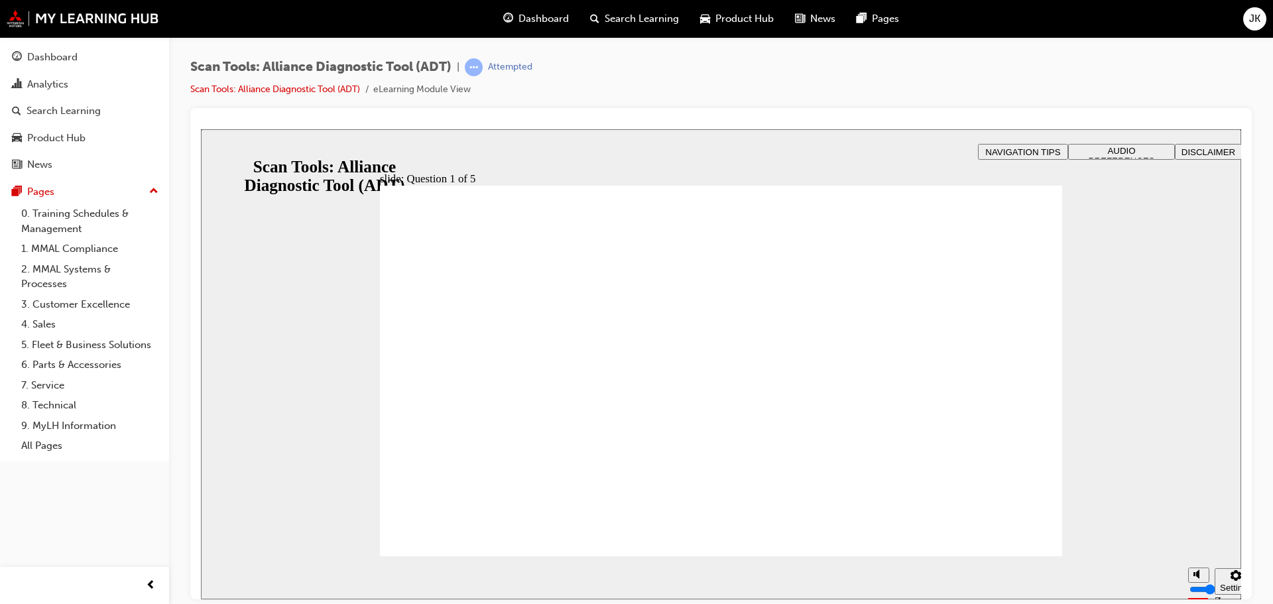
radio input "true"
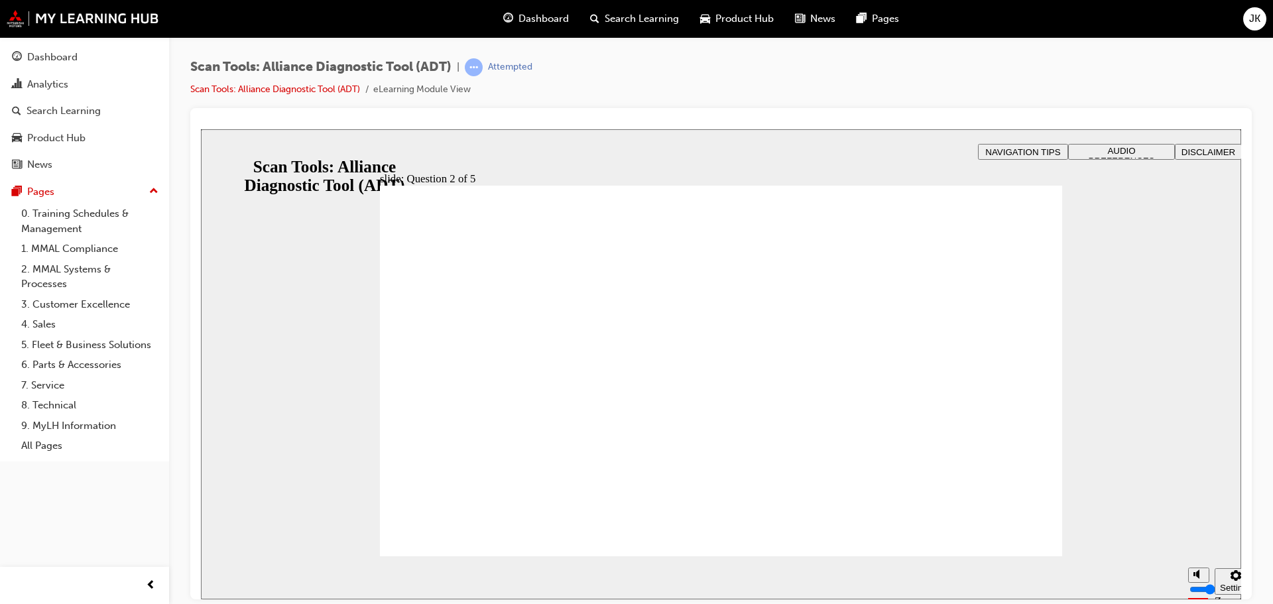
radio input "true"
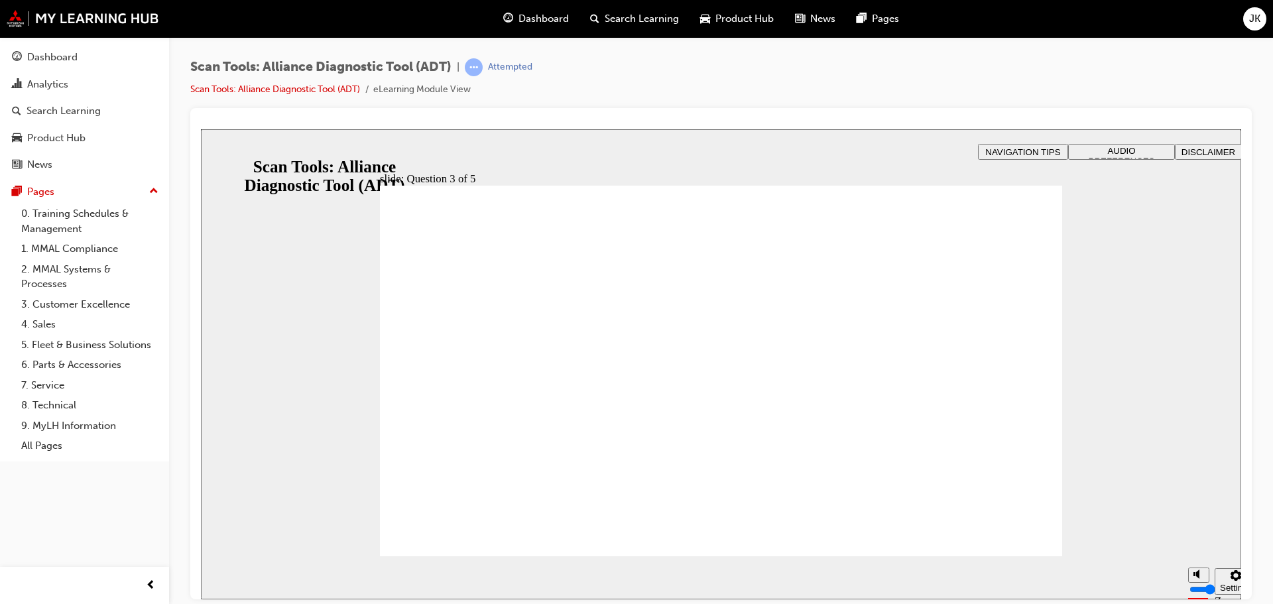
radio input "true"
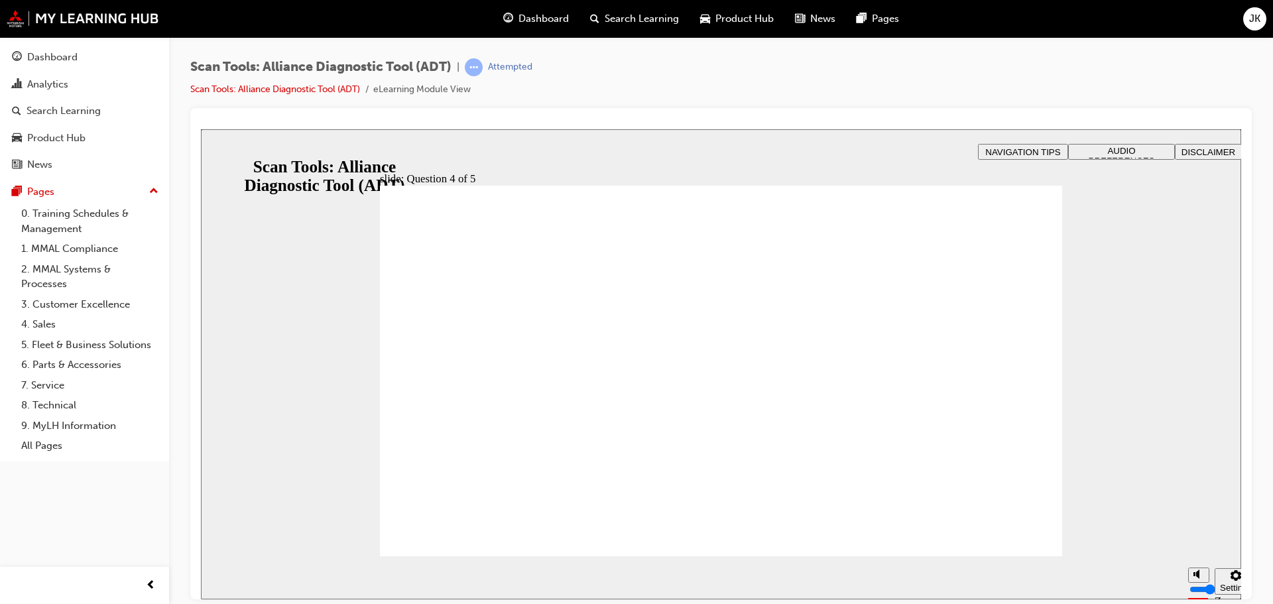
radio input "true"
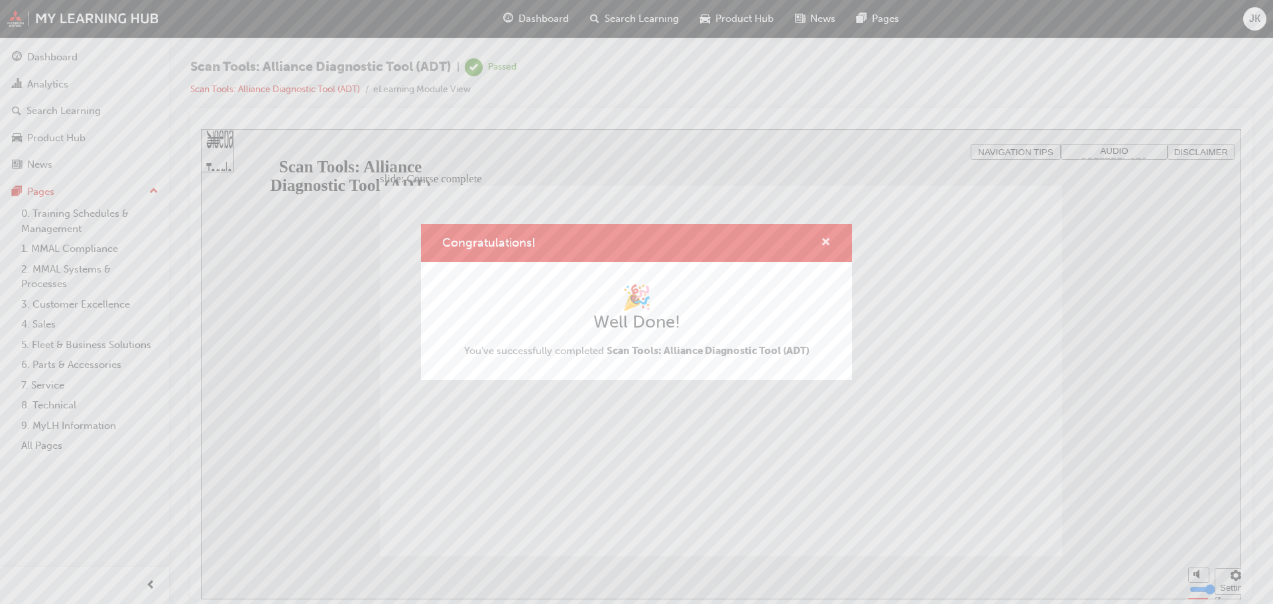
click at [828, 245] on span "cross-icon" at bounding box center [826, 243] width 10 height 12
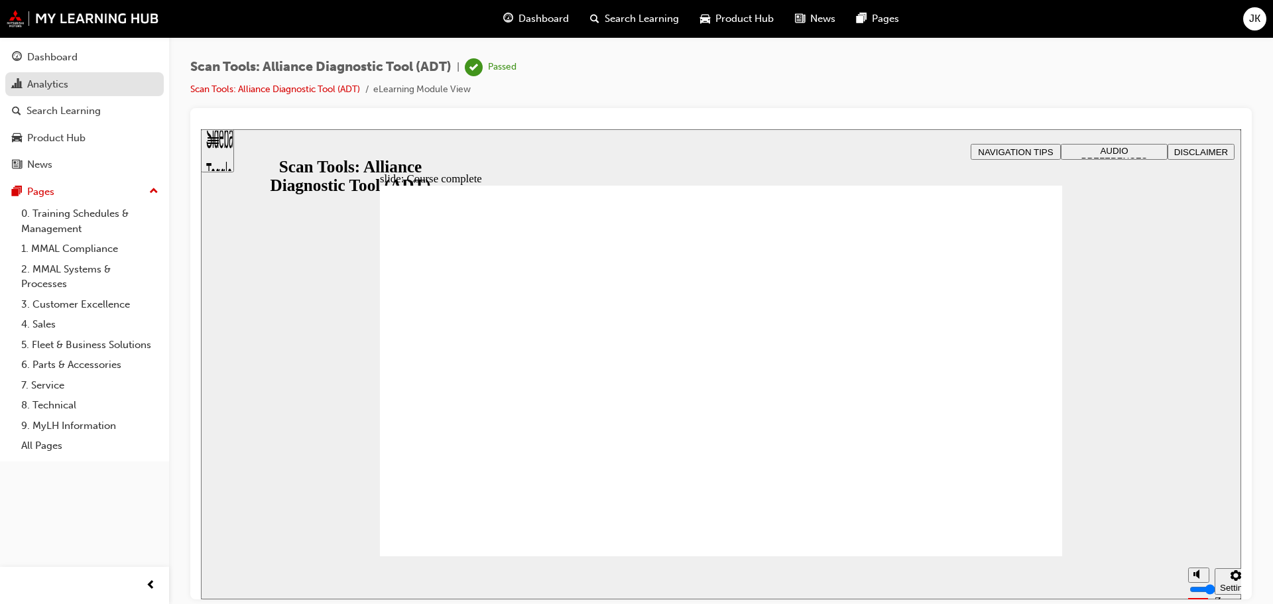
click at [53, 84] on div "Analytics" at bounding box center [47, 84] width 41 height 15
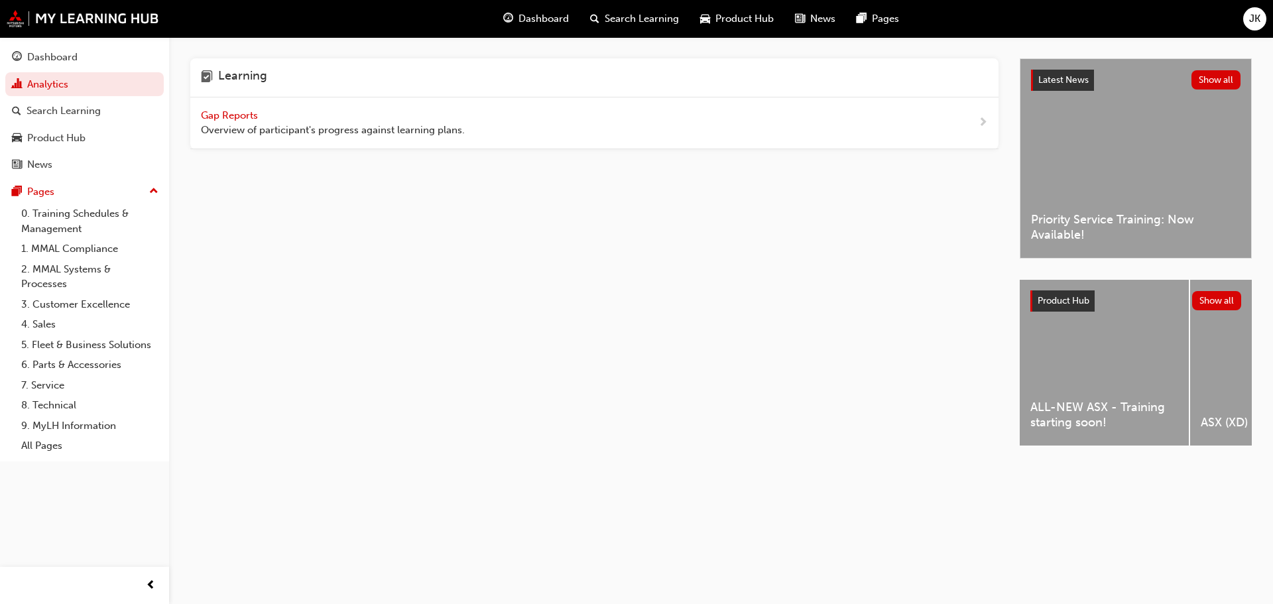
click at [251, 120] on span "Gap Reports" at bounding box center [231, 115] width 60 height 12
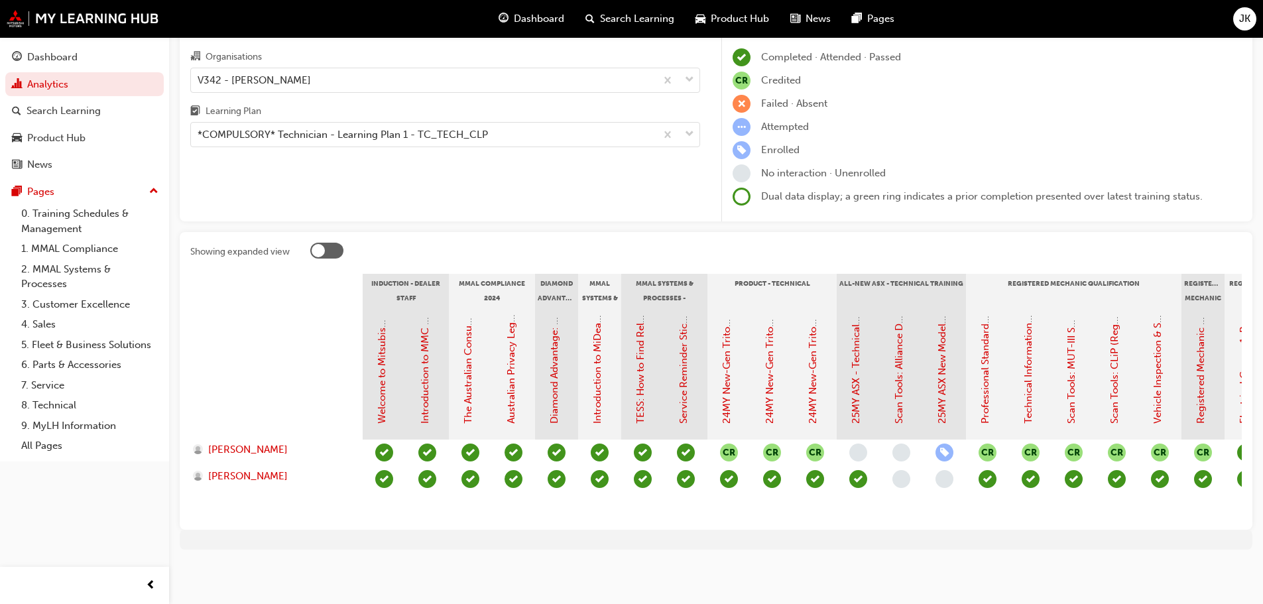
scroll to position [85, 0]
click at [944, 396] on link "25MY ASX New Model Introduction: Online Instructor Led Training" at bounding box center [942, 272] width 12 height 303
click at [331, 245] on div at bounding box center [326, 251] width 33 height 16
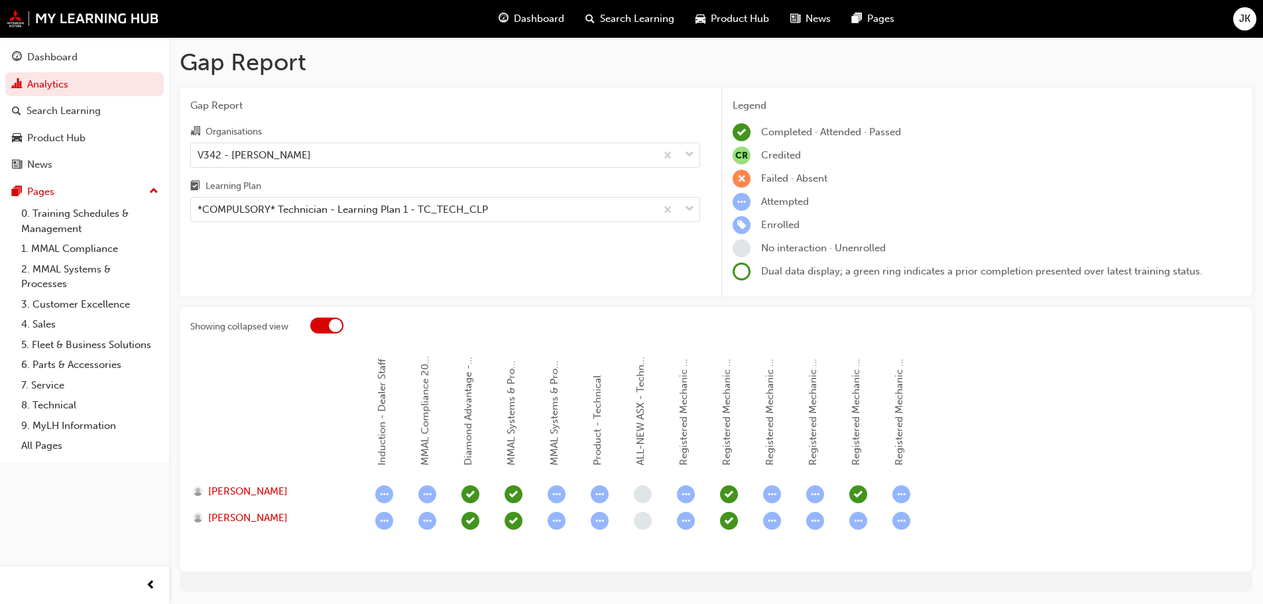
click at [337, 322] on div at bounding box center [335, 325] width 13 height 13
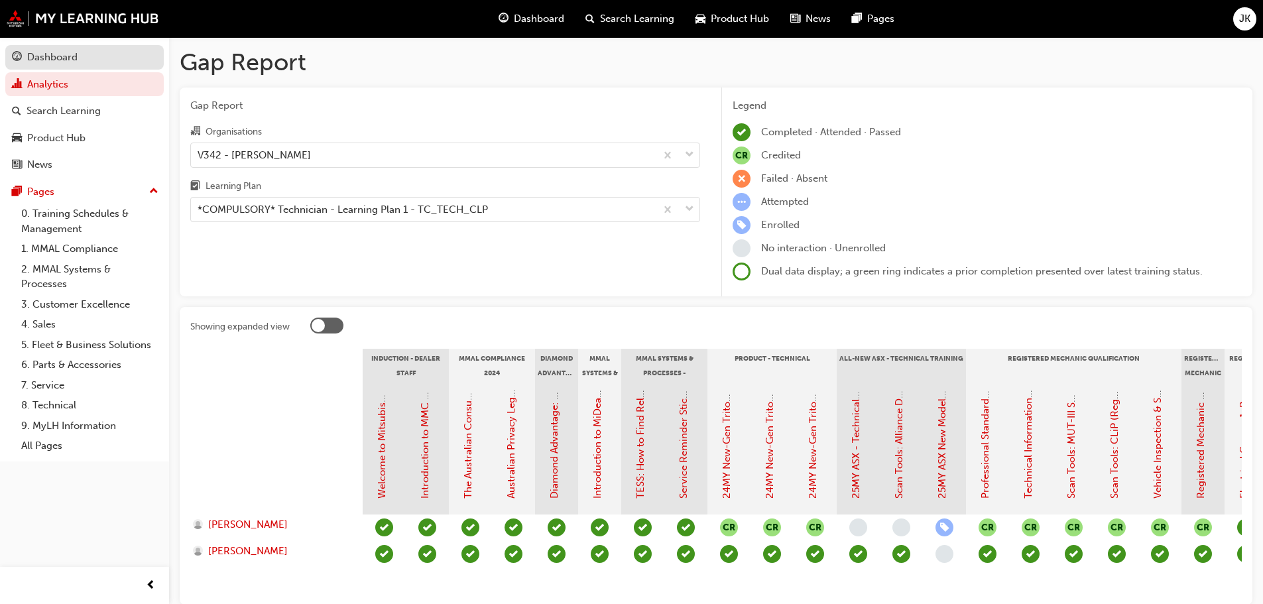
click at [54, 55] on div "Dashboard" at bounding box center [52, 57] width 50 height 15
